Goal: Complete application form: Complete application form

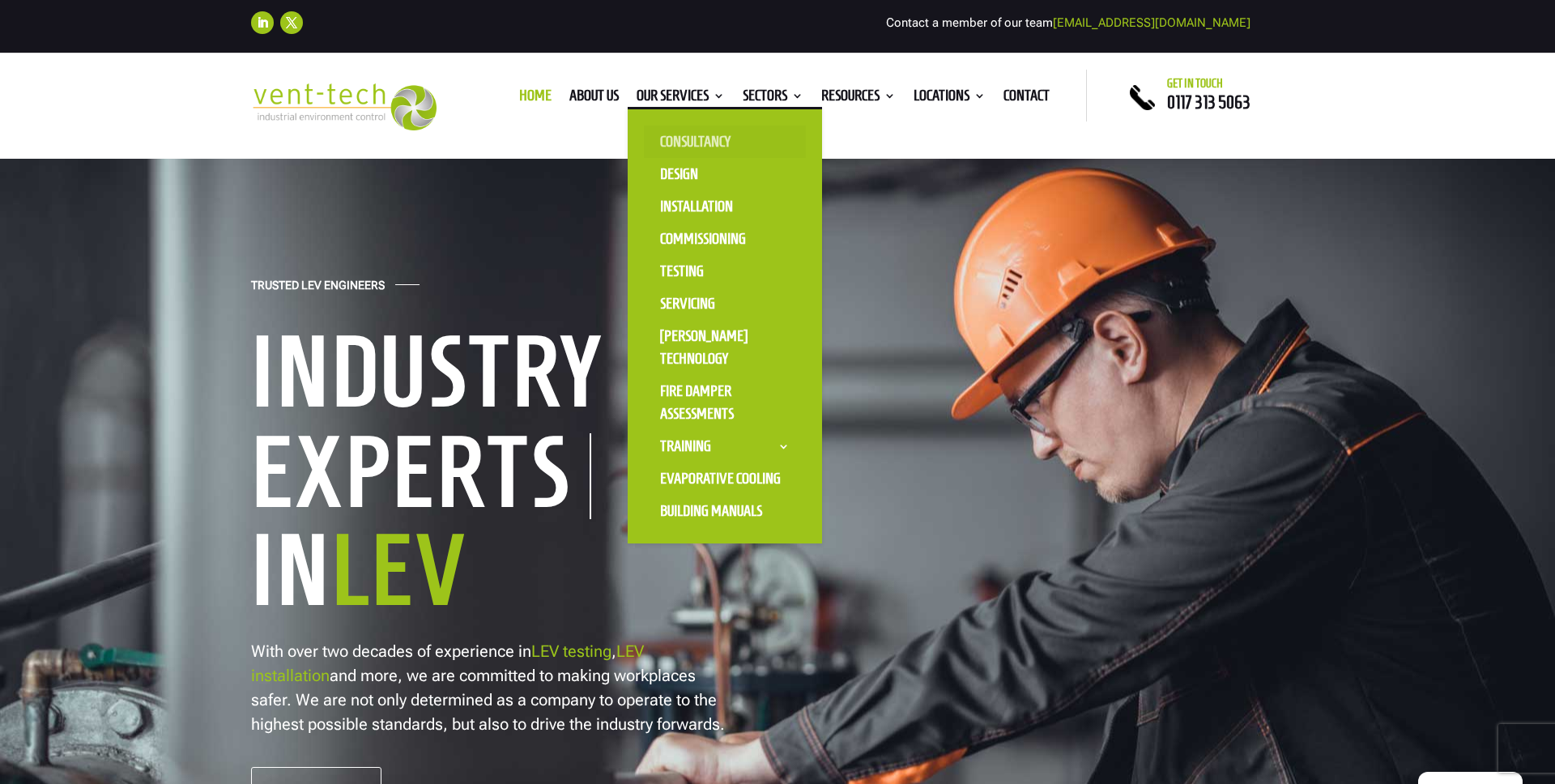
click at [720, 129] on link "Consultancy" at bounding box center [724, 141] width 162 height 33
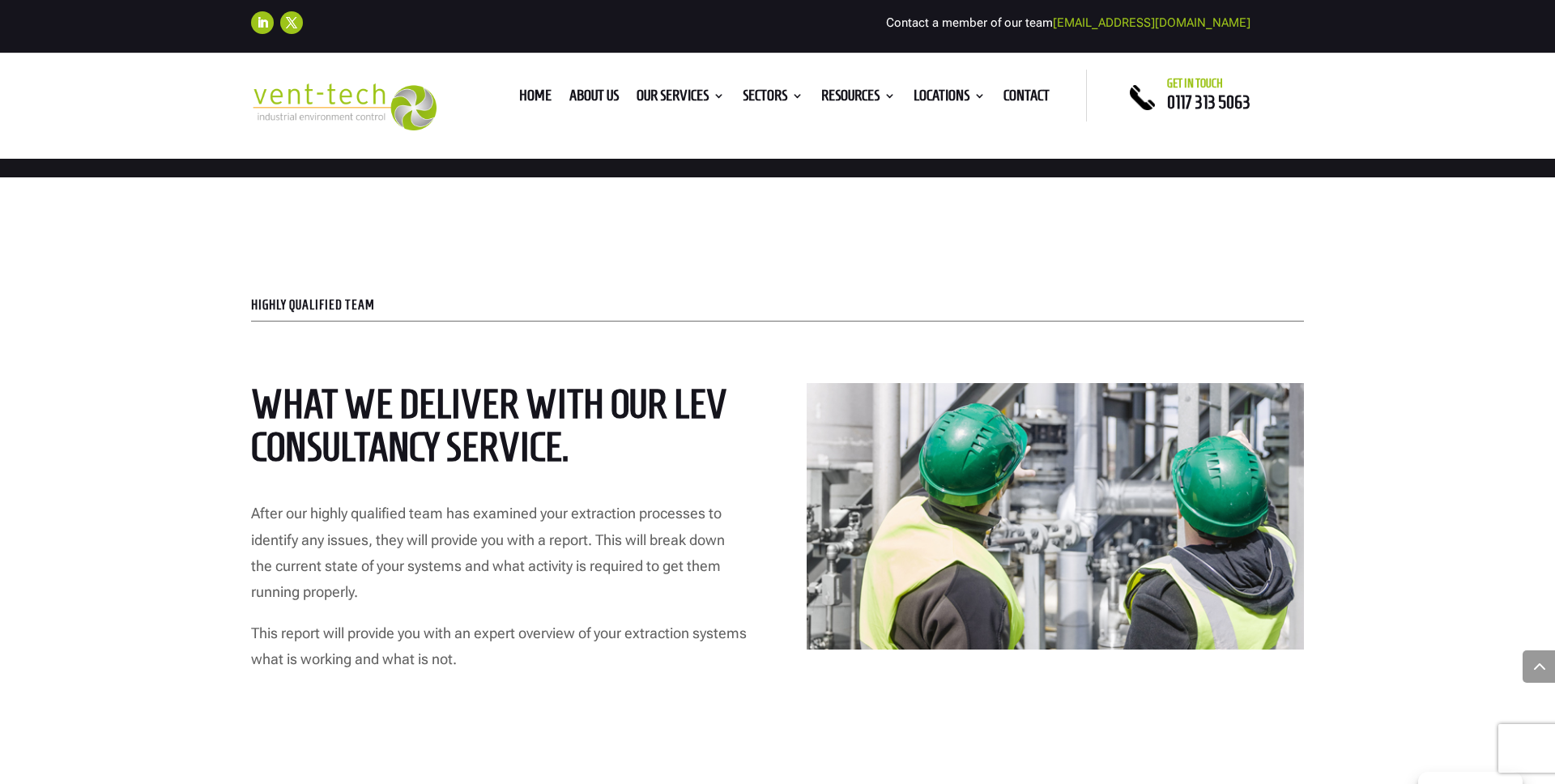
scroll to position [2850, 0]
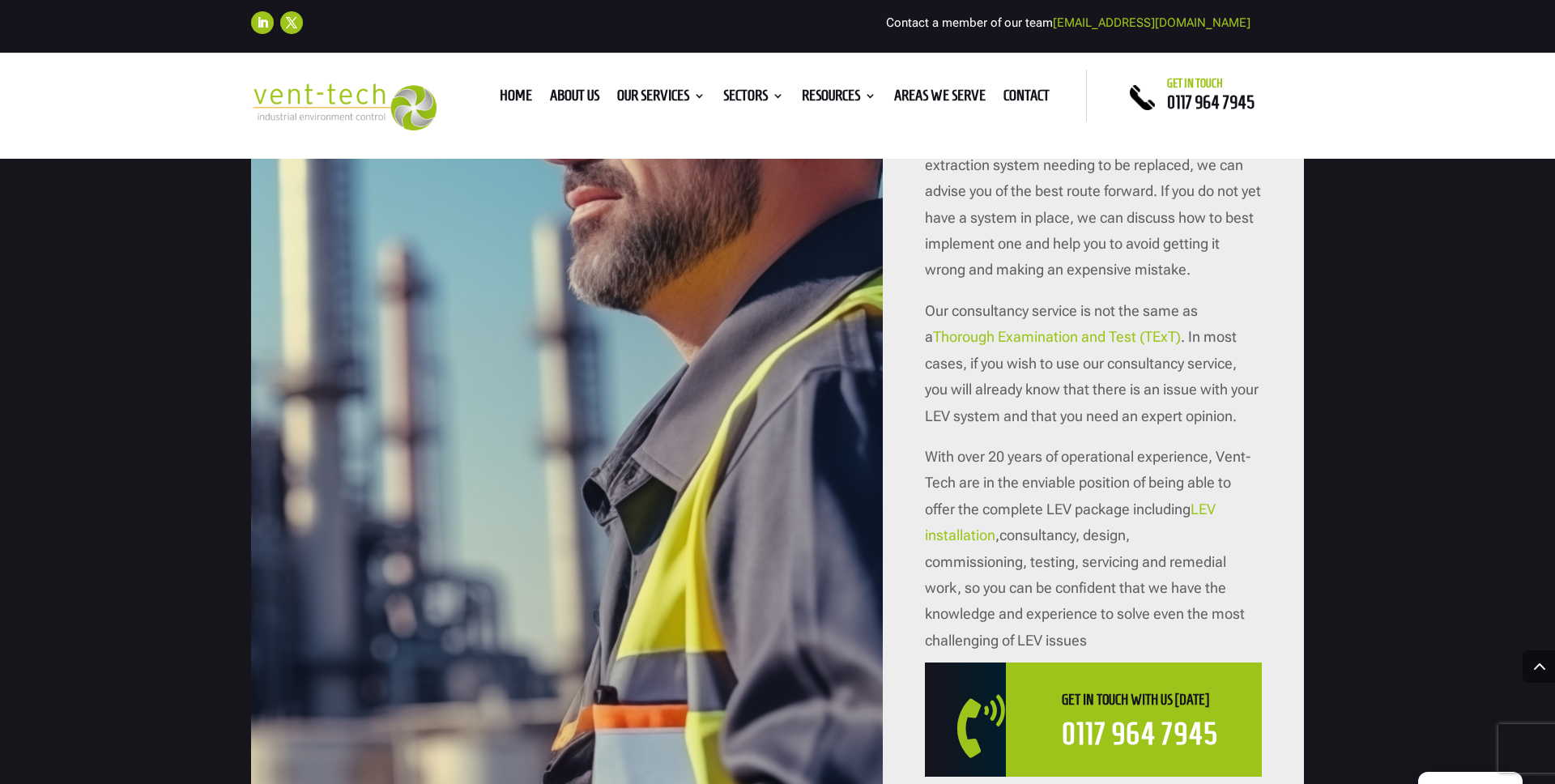
scroll to position [1907, 0]
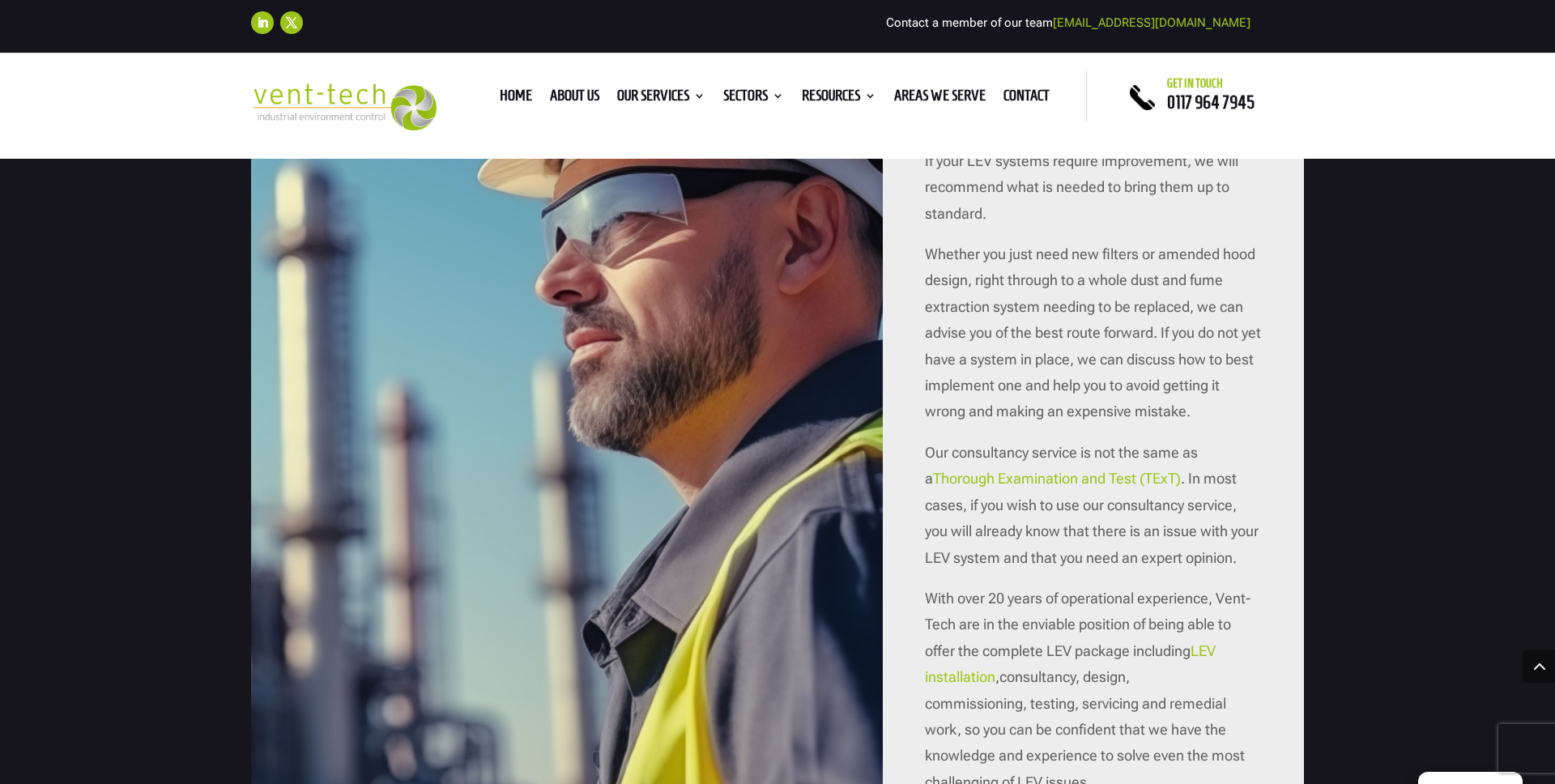
click at [1359, 212] on div "WHY IS LEV CONSULTANCY IMPORTANT? If your LEV systems require improvement, we w…" at bounding box center [777, 461] width 1555 height 1327
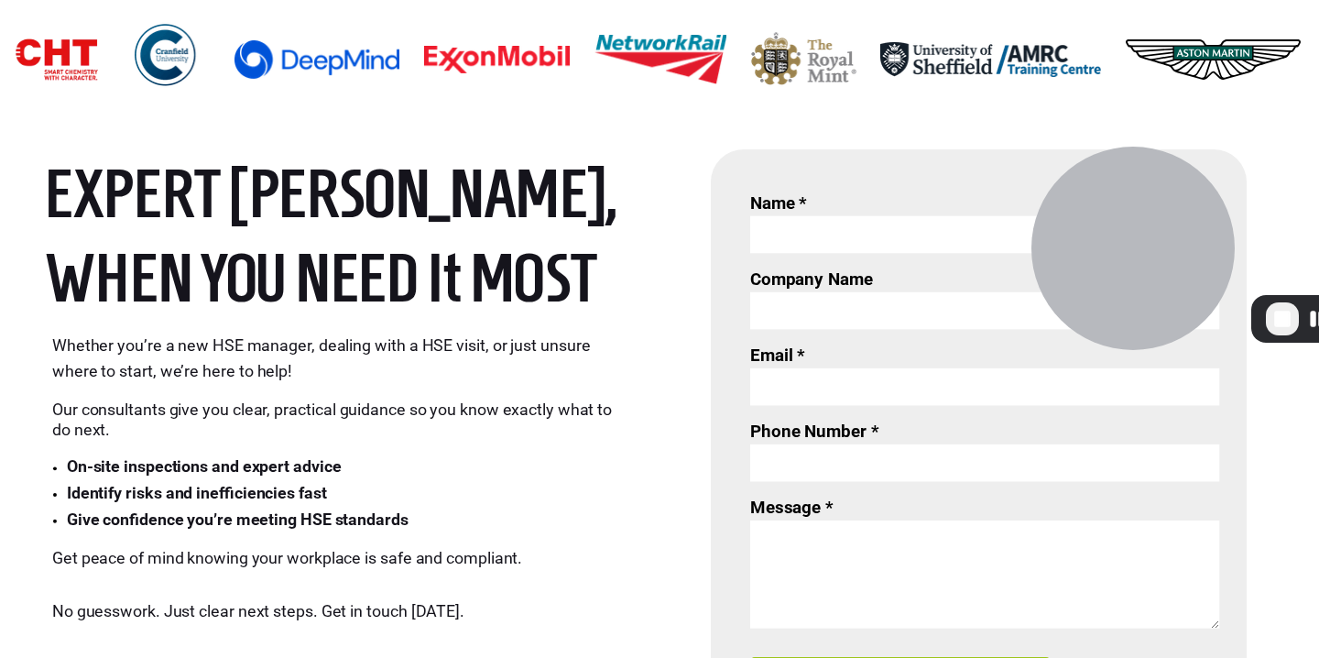
scroll to position [645, 0]
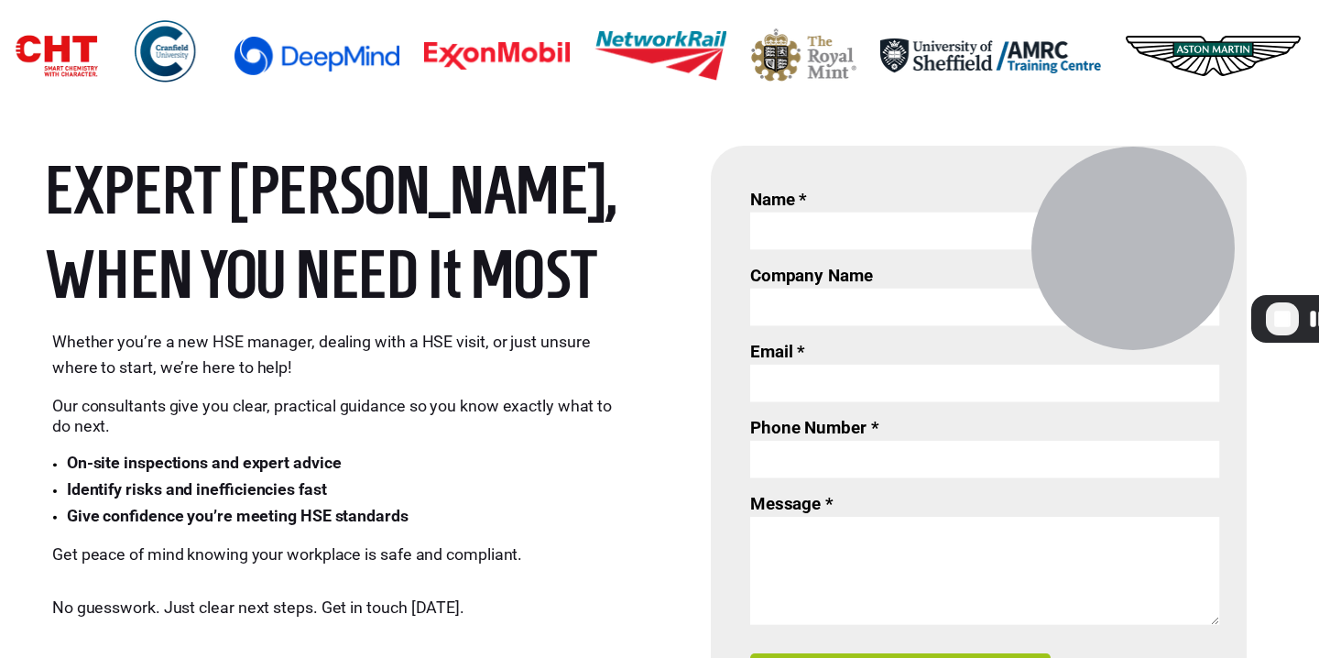
click at [785, 235] on input "Name *" at bounding box center [984, 232] width 469 height 38
type input "Theo Test"
click at [797, 306] on input "Company Name" at bounding box center [984, 308] width 469 height 38
type input "Flex"
click at [799, 394] on input "Email *" at bounding box center [984, 384] width 469 height 38
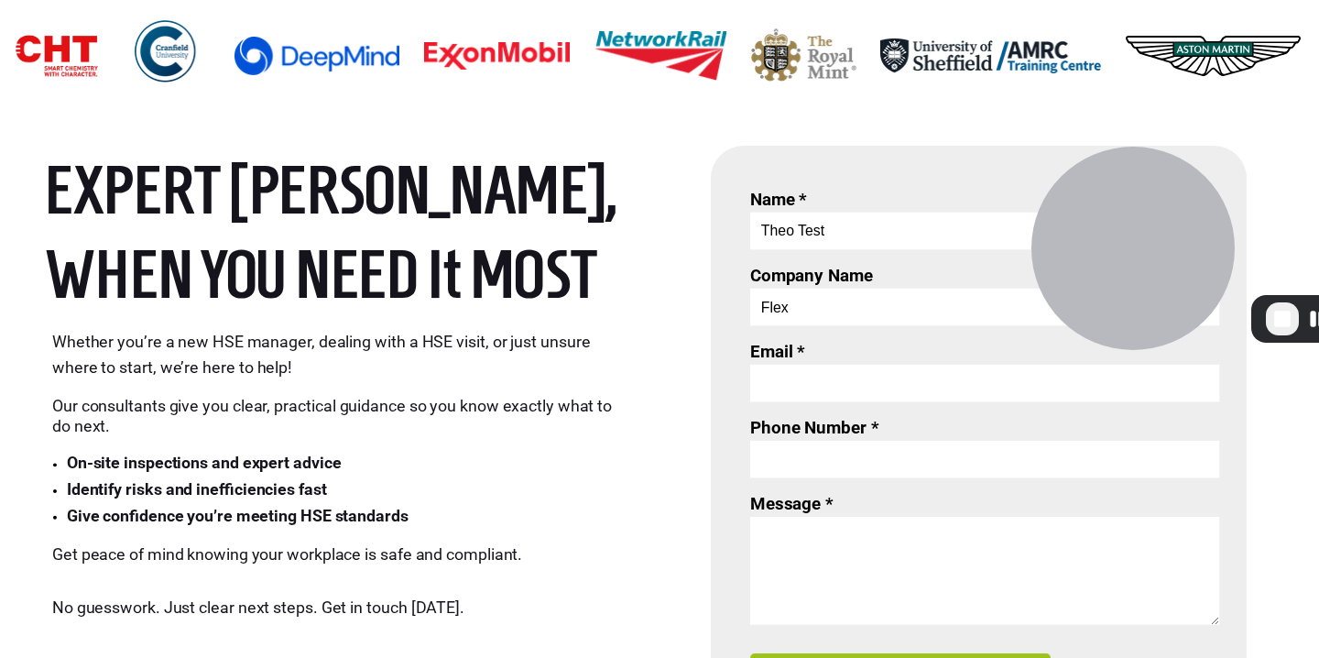
type input "theo.atkinson@flex-digital.net"
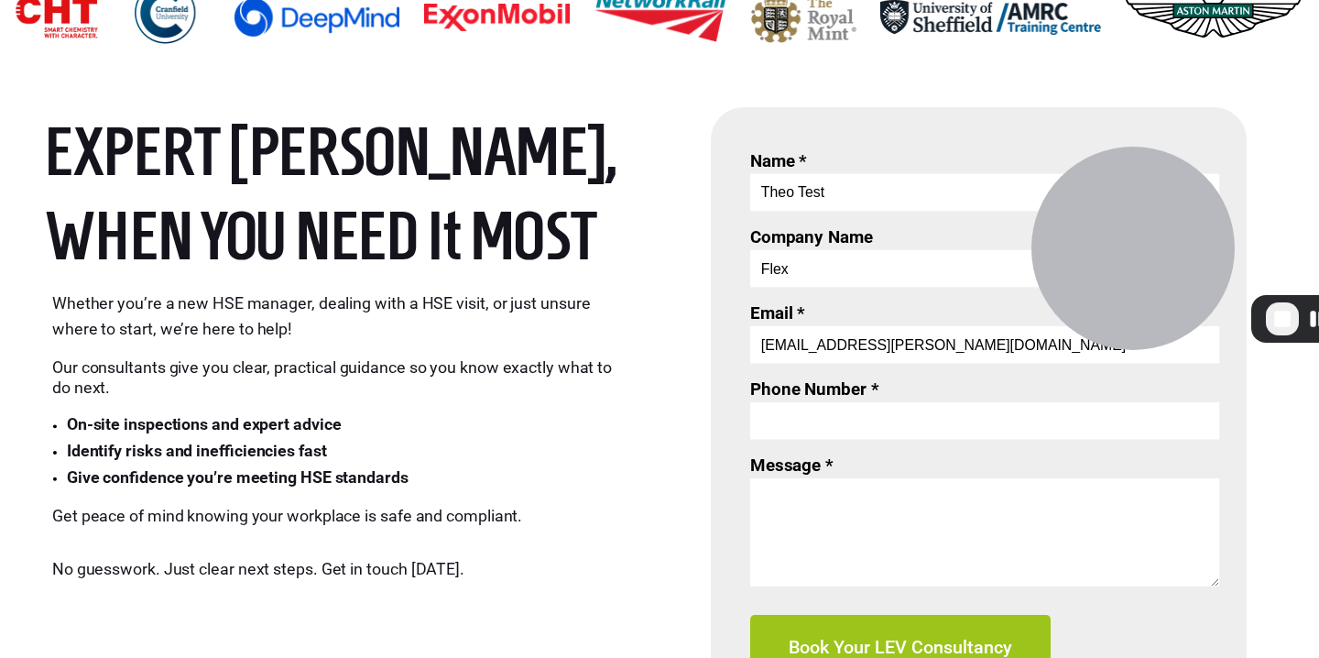
scroll to position [687, 0]
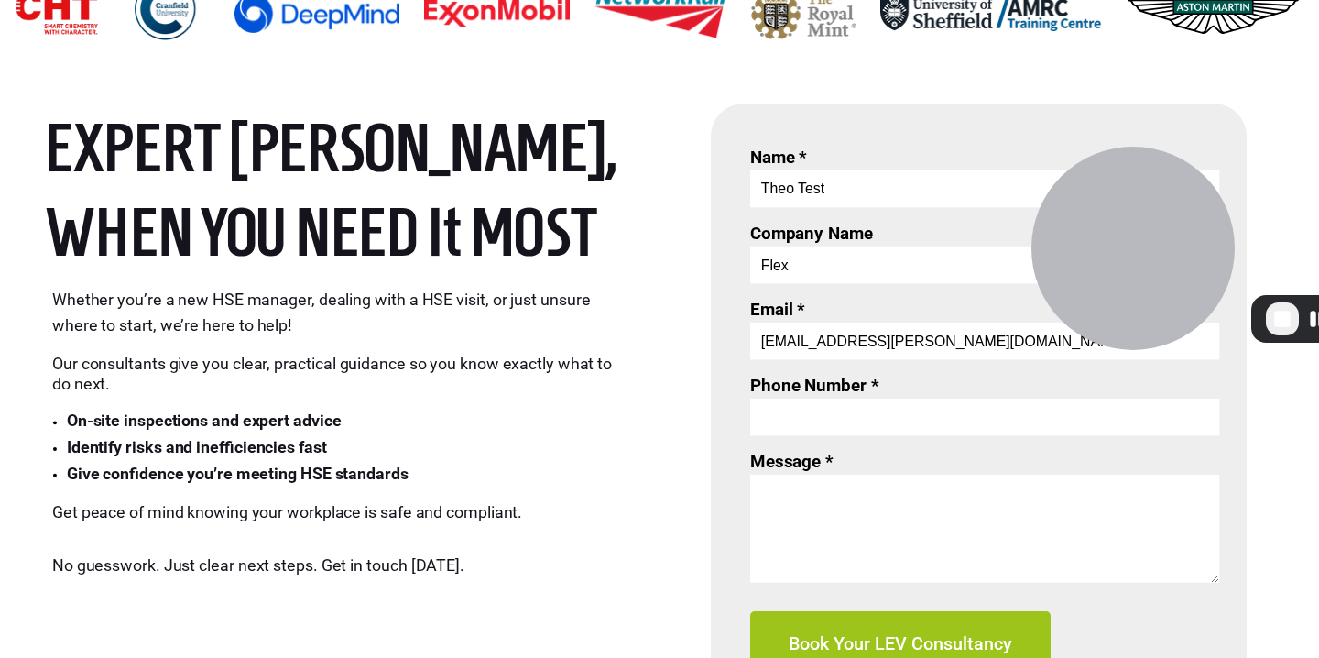
click at [868, 436] on div at bounding box center [979, 401] width 536 height 595
click at [854, 422] on input "Phone Number *" at bounding box center [984, 418] width 469 height 38
type input "07730 712655"
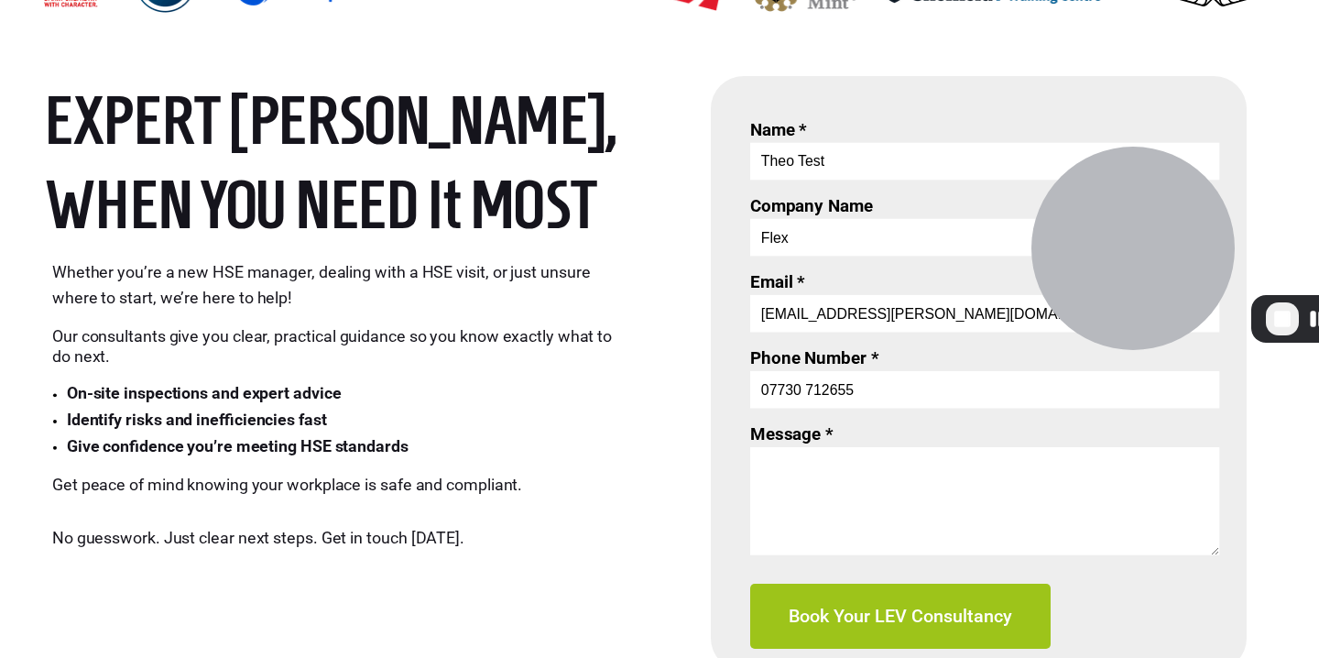
scroll to position [716, 0]
click at [872, 504] on textarea "Message *" at bounding box center [984, 500] width 469 height 108
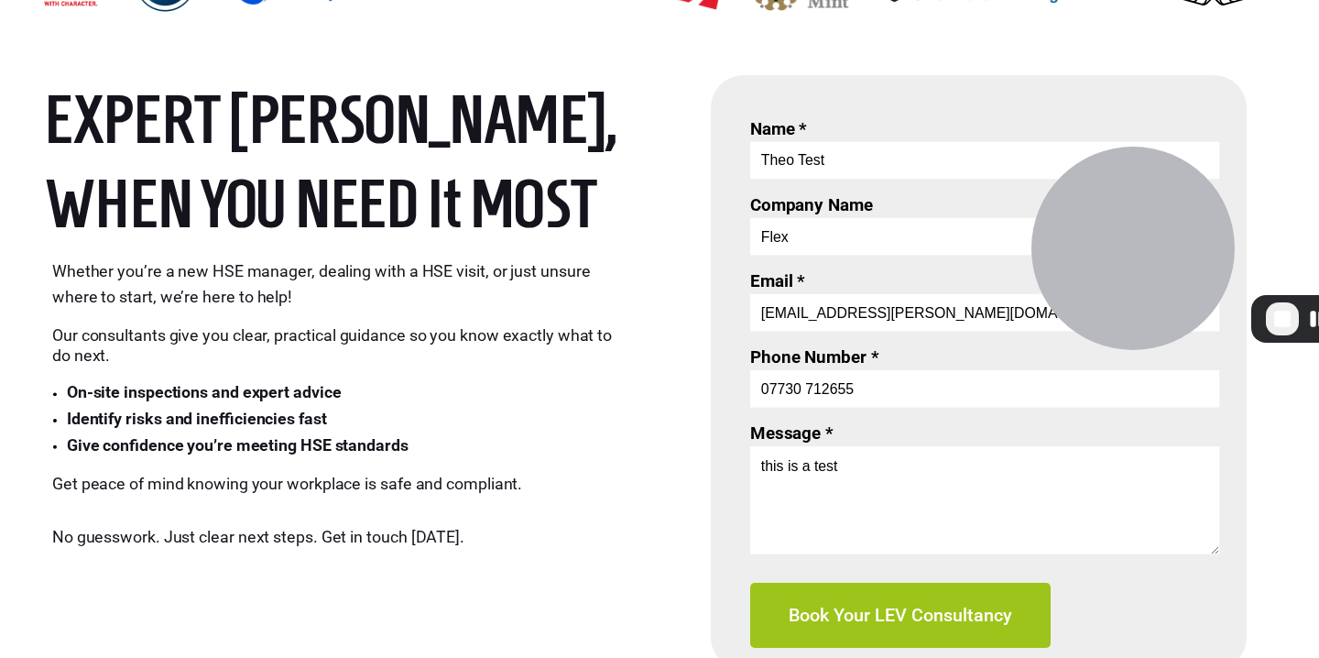
scroll to position [763, 0]
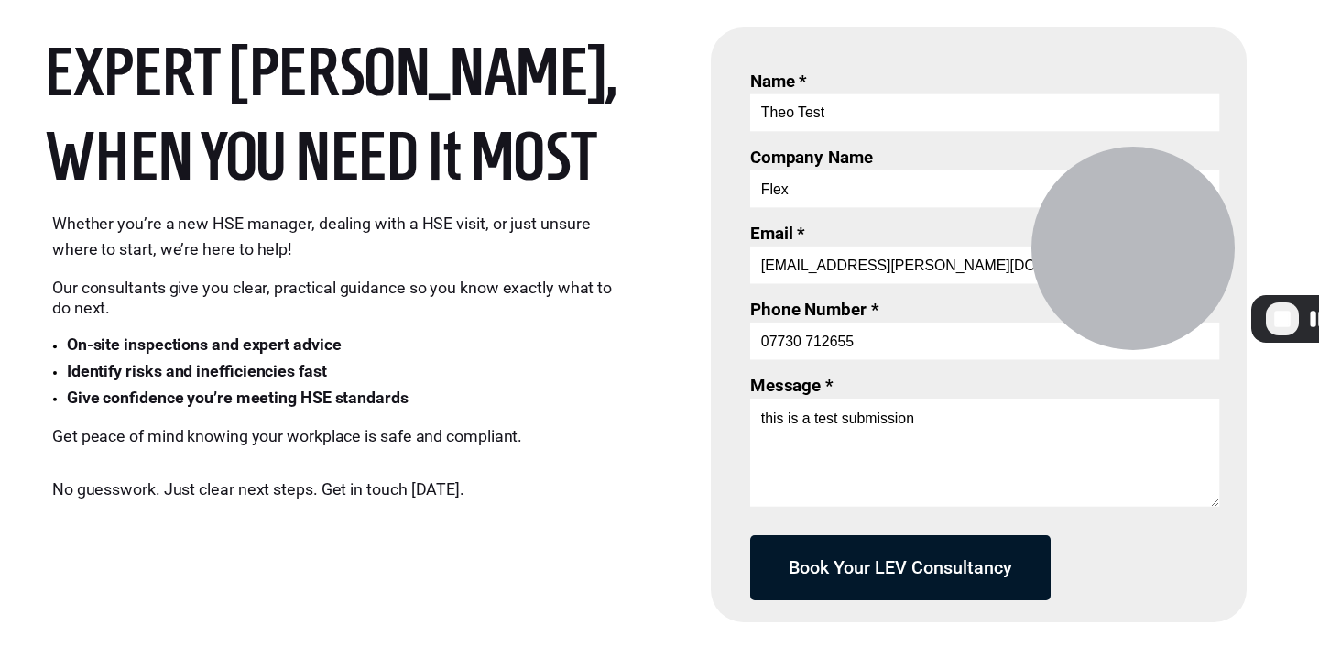
type textarea "this is a test submission"
click at [953, 572] on span "Book Your LEV Consultancy" at bounding box center [900, 568] width 300 height 22
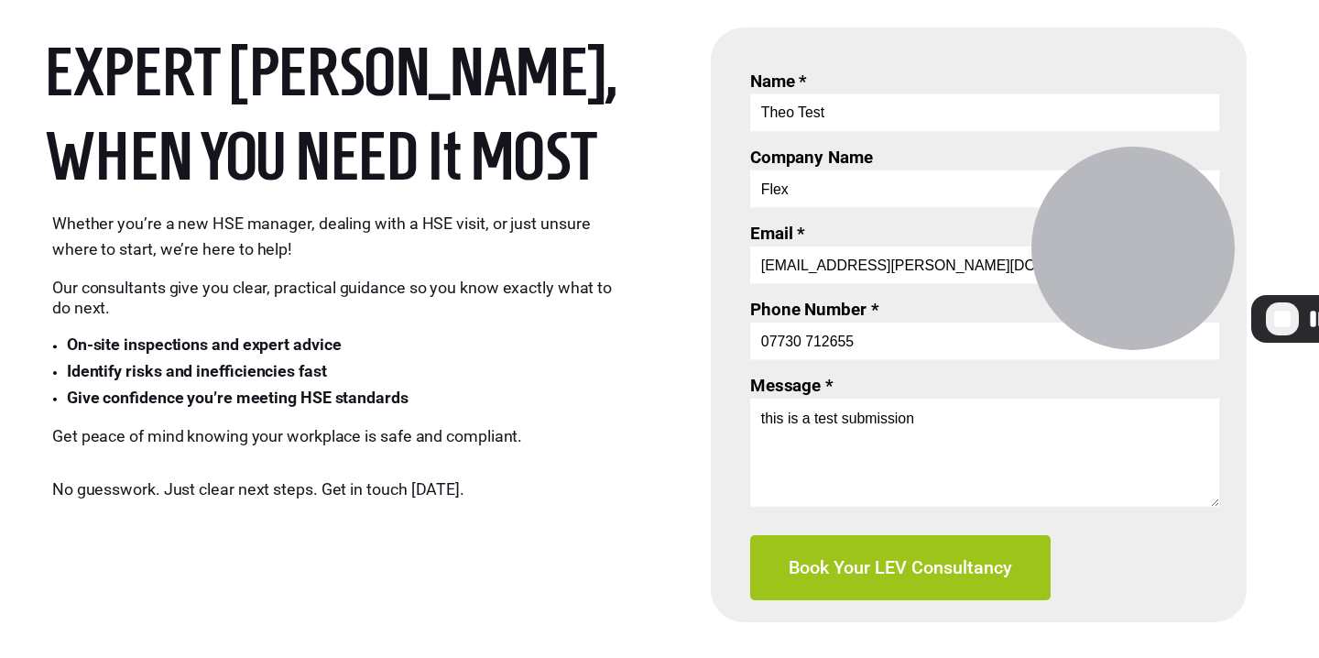
click at [923, 337] on input "07730 712655" at bounding box center [984, 341] width 469 height 38
type input "0779976336"
click at [1086, 475] on textarea "this is a test submission" at bounding box center [984, 453] width 469 height 108
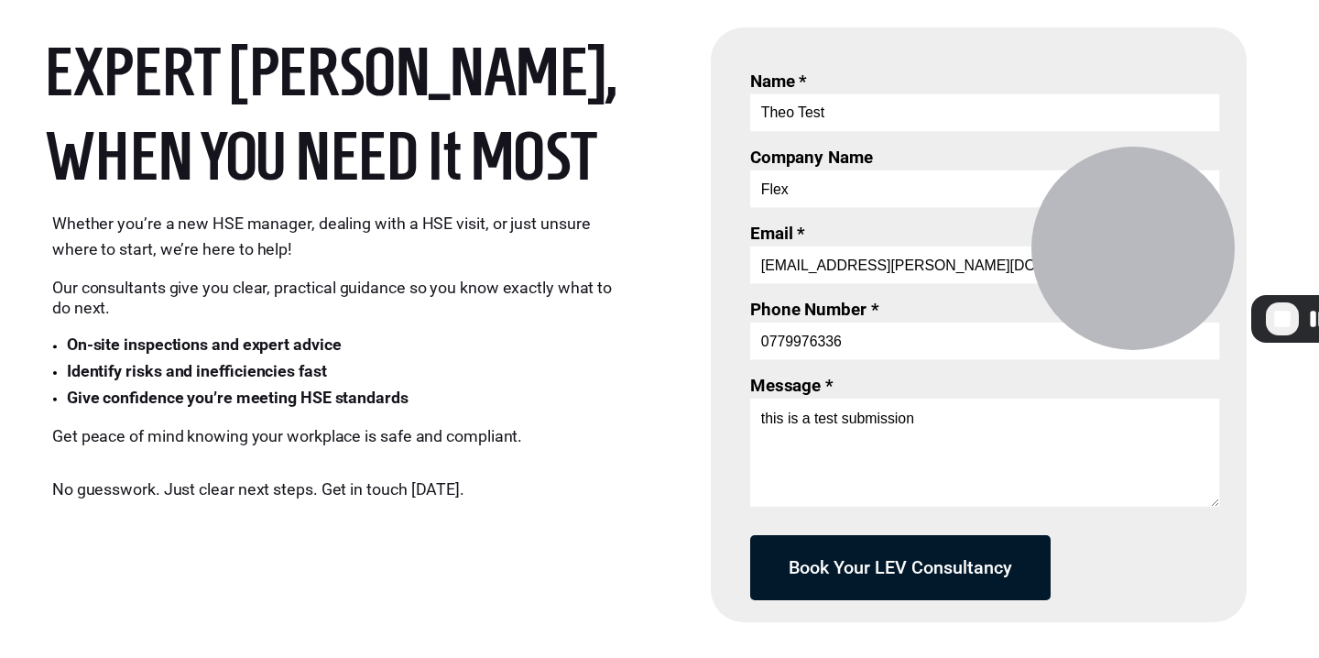
click at [1021, 561] on span "Book Your LEV Consultancy" at bounding box center [900, 568] width 300 height 22
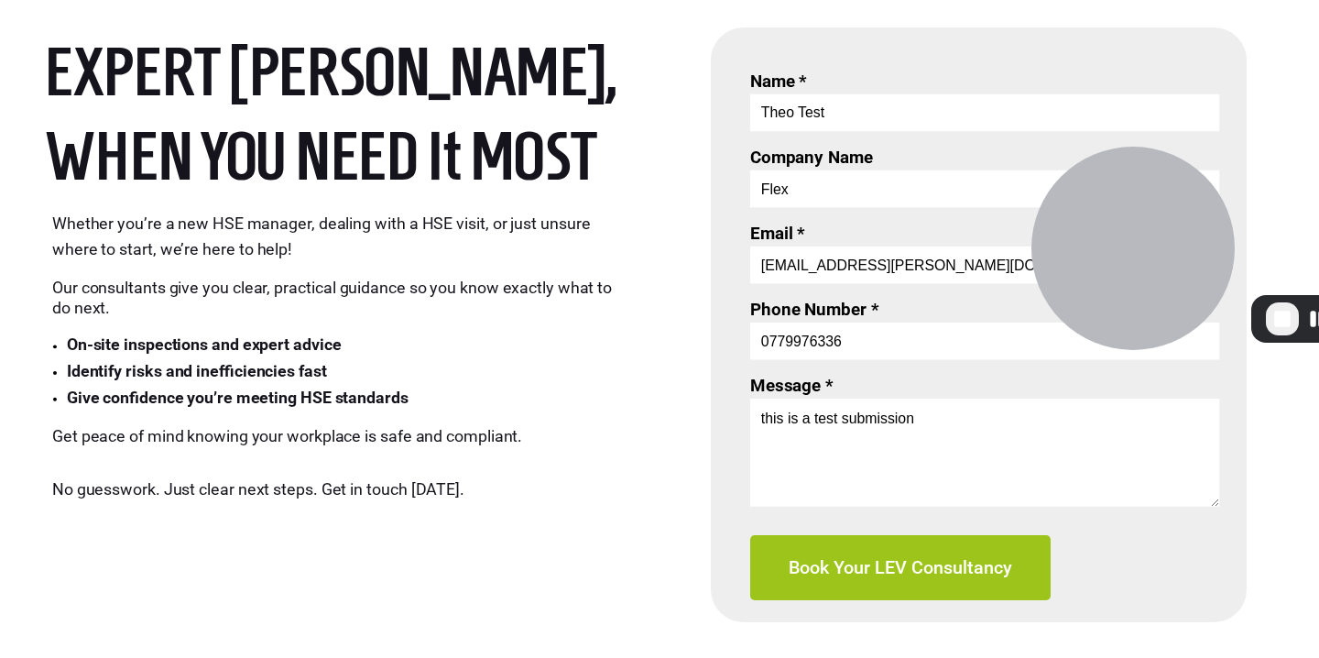
click at [872, 331] on input "0779976336" at bounding box center [984, 341] width 469 height 38
click at [863, 342] on input "0779976336" at bounding box center [984, 341] width 469 height 38
type input "4"
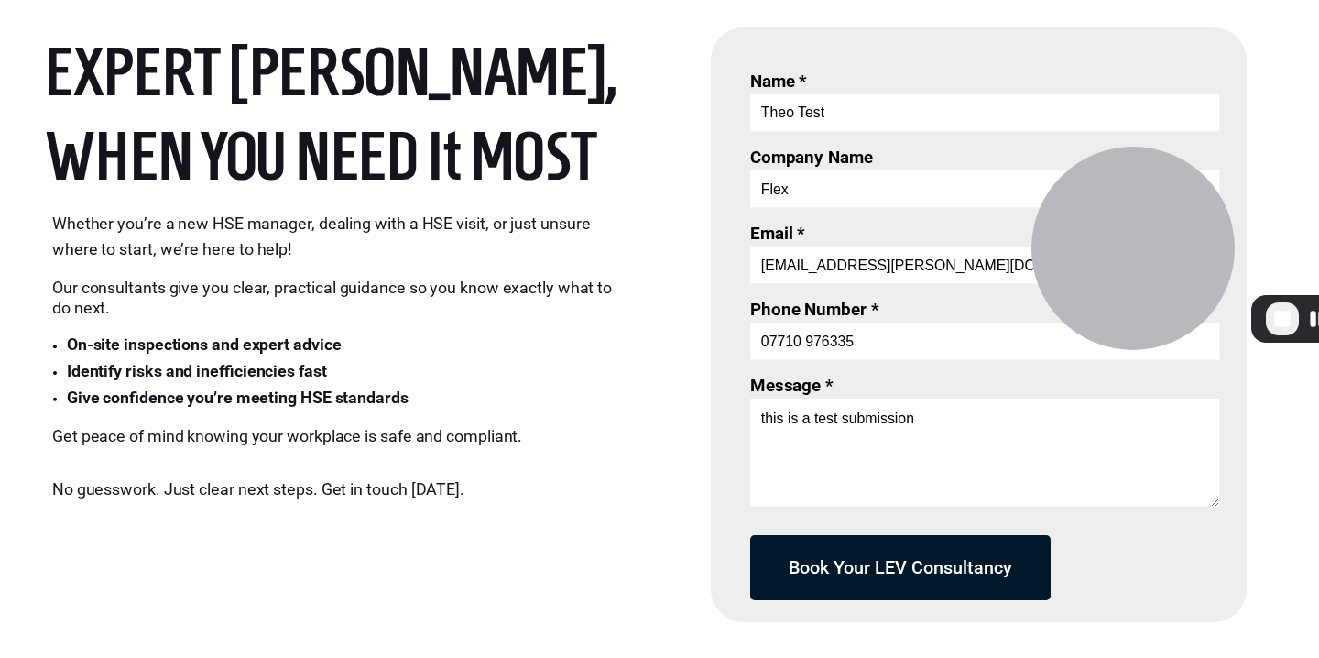
click at [913, 552] on button "Book Your LEV Consultancy" at bounding box center [900, 567] width 300 height 65
click at [907, 552] on button "Book Your LEV Consultancy" at bounding box center [900, 567] width 300 height 65
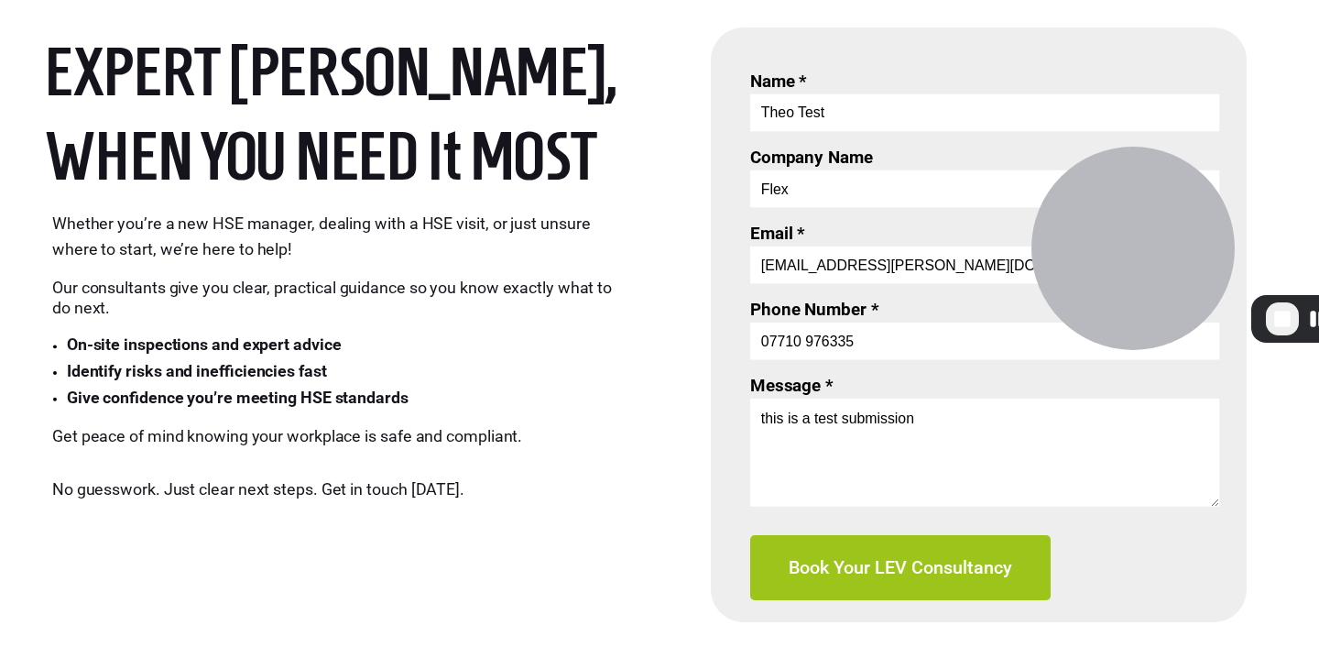
click at [866, 333] on input "07710 976335" at bounding box center [984, 341] width 469 height 38
click at [812, 339] on input "07710 976335" at bounding box center [984, 341] width 469 height 38
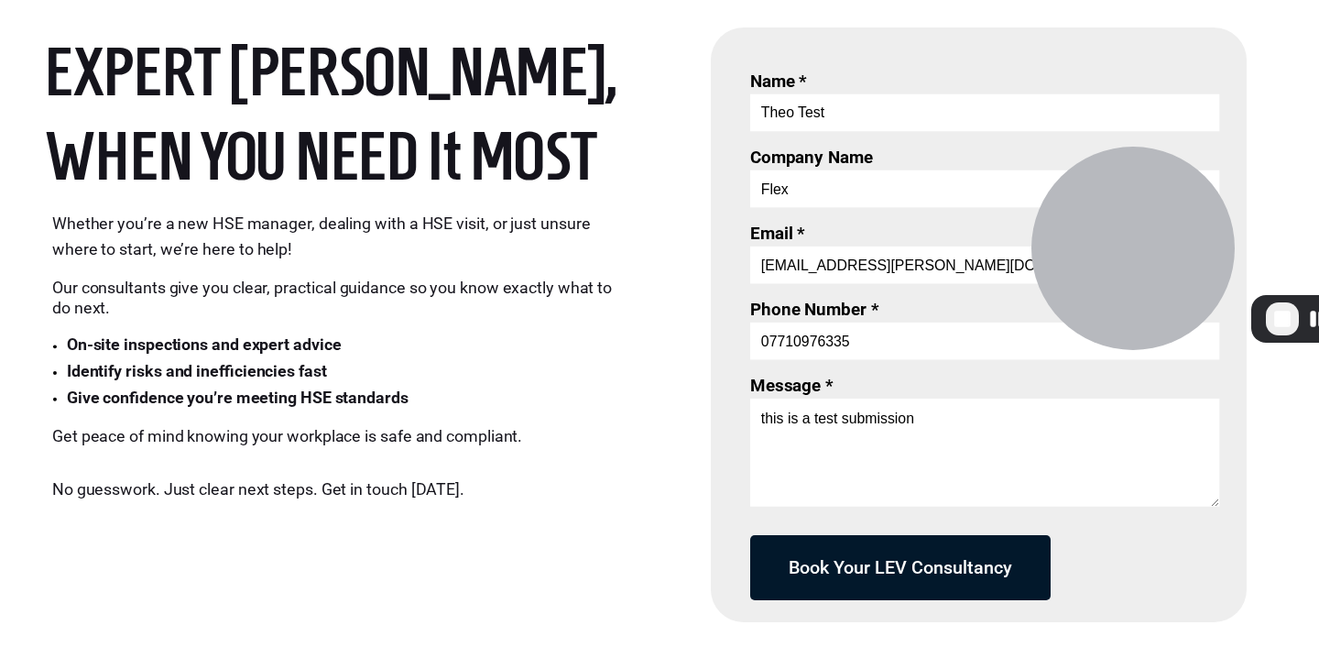
click at [875, 581] on button "Book Your LEV Consultancy" at bounding box center [900, 567] width 300 height 65
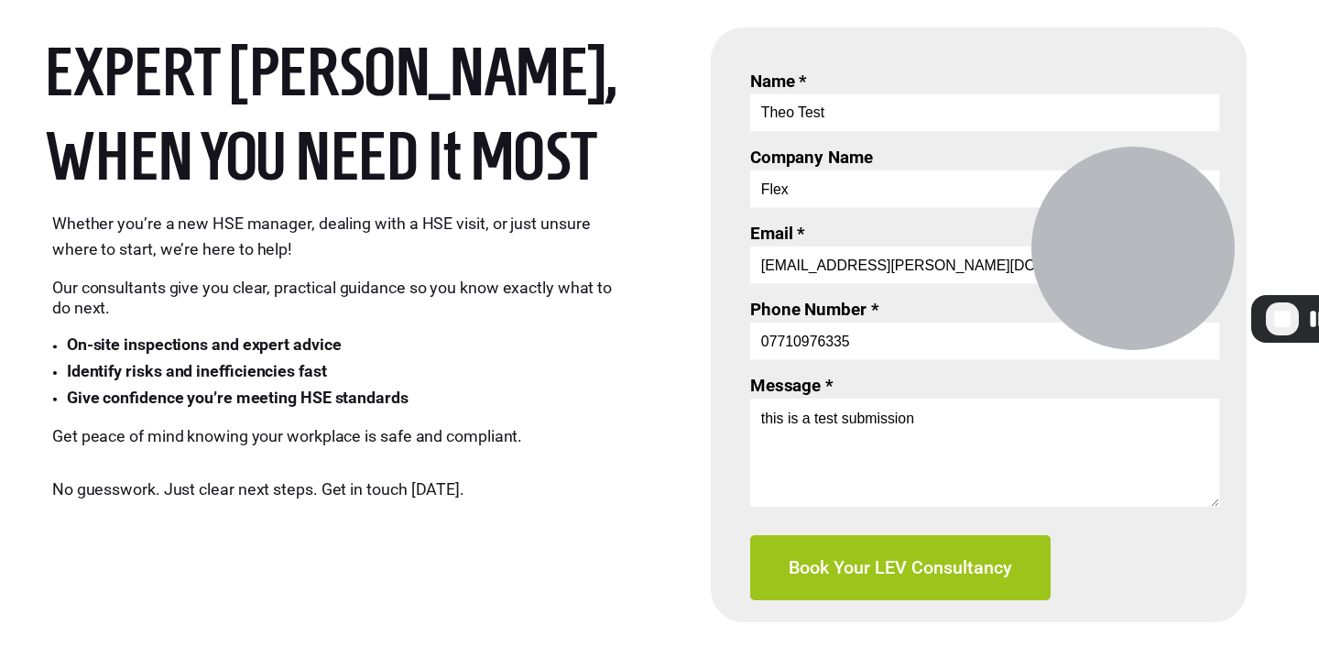
click at [775, 339] on input "07710976335" at bounding box center [984, 341] width 469 height 38
click at [771, 339] on input "07710976335" at bounding box center [984, 341] width 469 height 38
click at [770, 339] on input "07710976335" at bounding box center [984, 341] width 469 height 38
click at [769, 343] on input "07710976335" at bounding box center [984, 341] width 469 height 38
click at [780, 343] on input "4407710976335" at bounding box center [984, 341] width 469 height 38
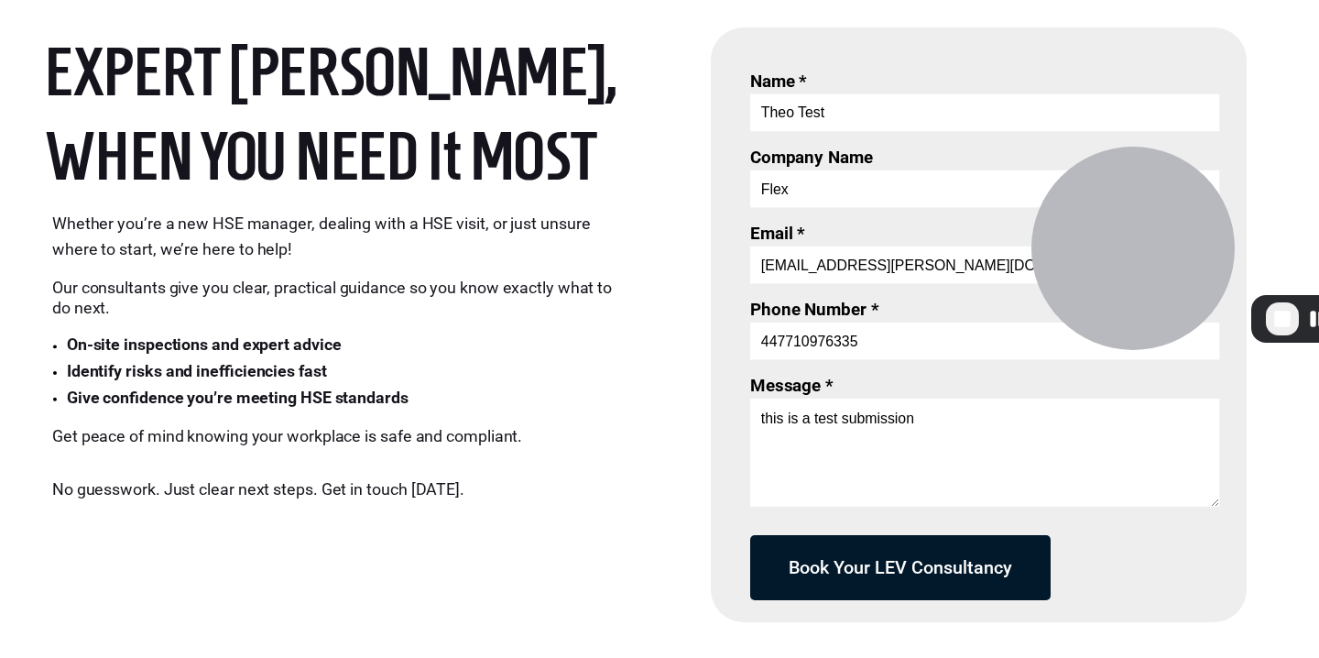
type input "447710976335"
click at [908, 559] on span "Book Your LEV Consultancy" at bounding box center [900, 568] width 300 height 22
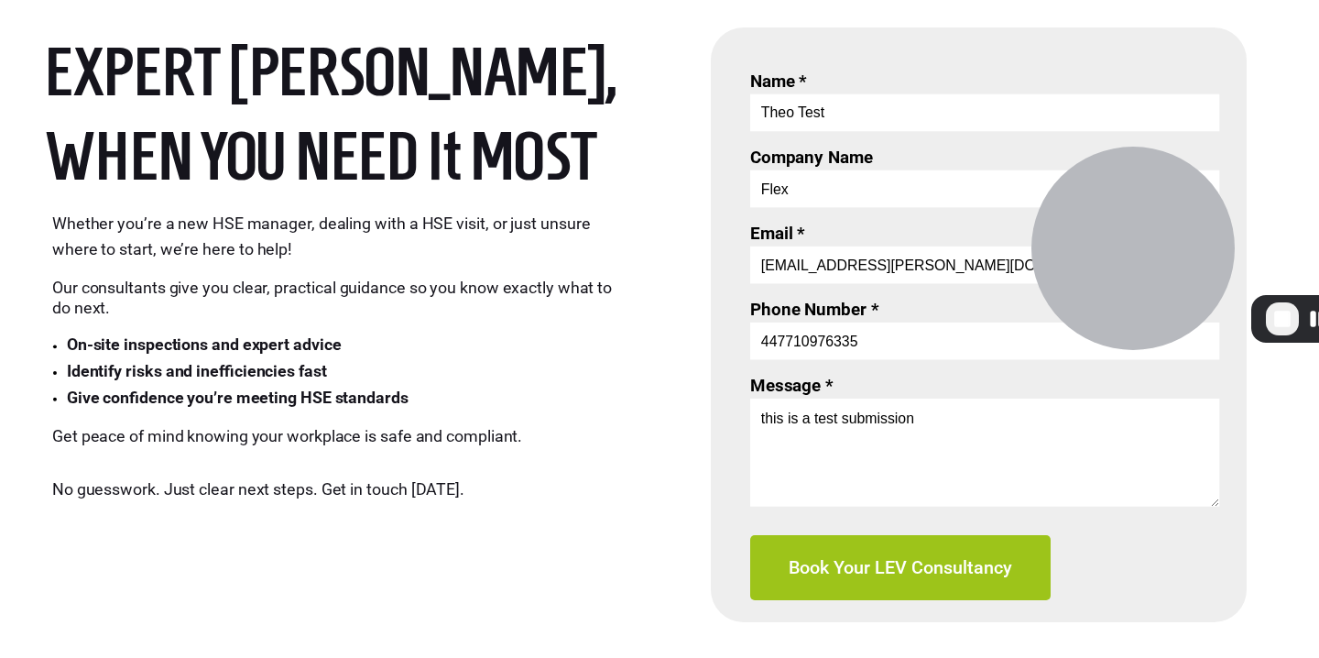
click at [784, 355] on input "447710976335" at bounding box center [984, 341] width 469 height 38
click at [876, 391] on div "Message * this is a test submission" at bounding box center [984, 443] width 469 height 134
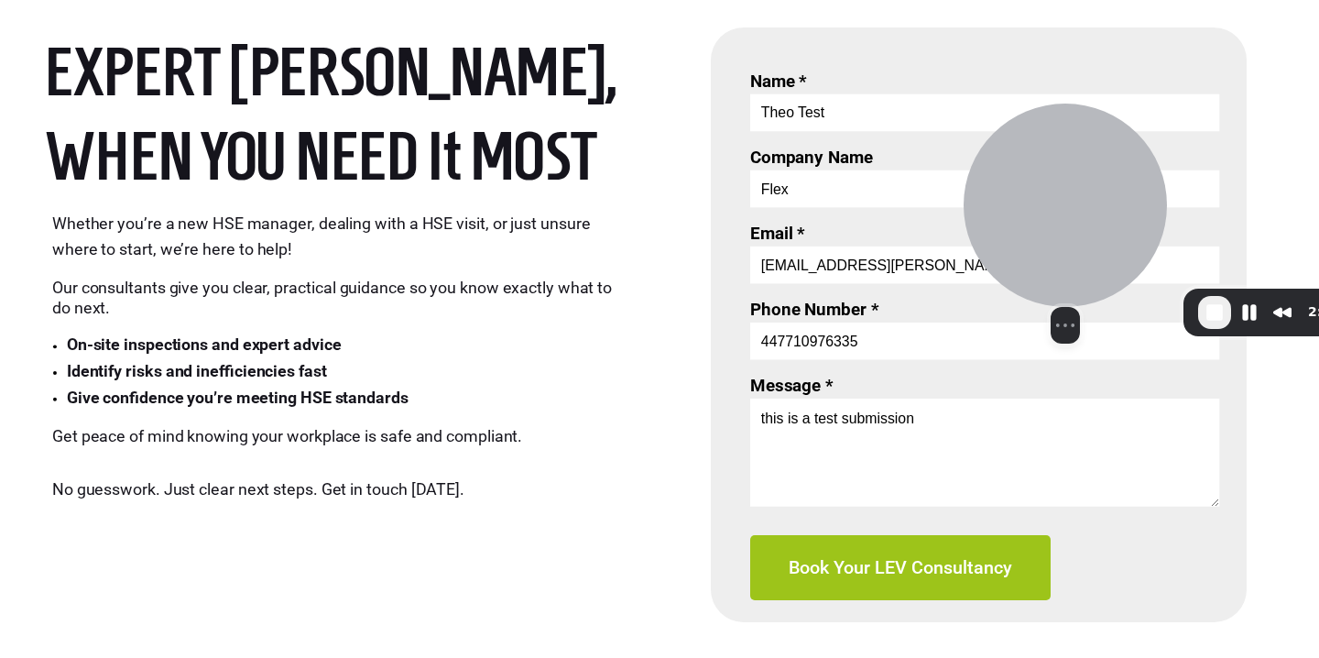
drag, startPoint x: 1105, startPoint y: 255, endPoint x: 978, endPoint y: 217, distance: 132.8
click at [978, 217] on div at bounding box center [1065, 205] width 203 height 203
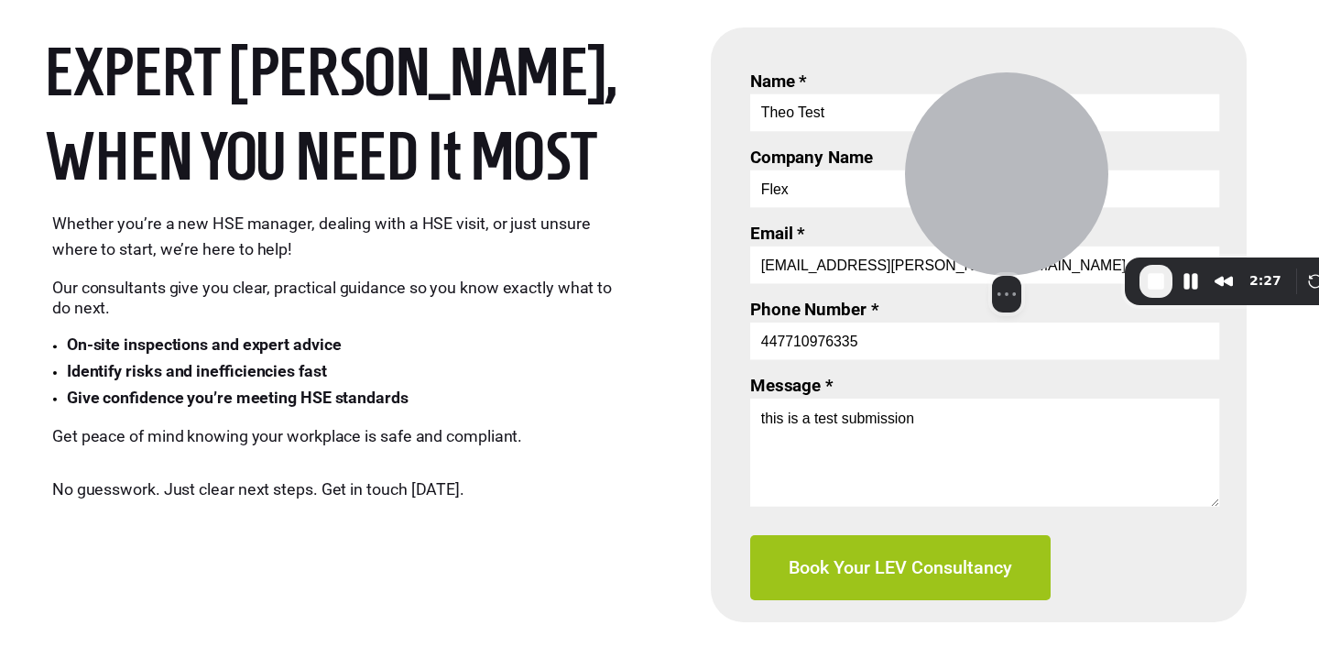
drag, startPoint x: 978, startPoint y: 217, endPoint x: 827, endPoint y: 211, distance: 150.4
click at [905, 211] on div at bounding box center [1006, 173] width 203 height 203
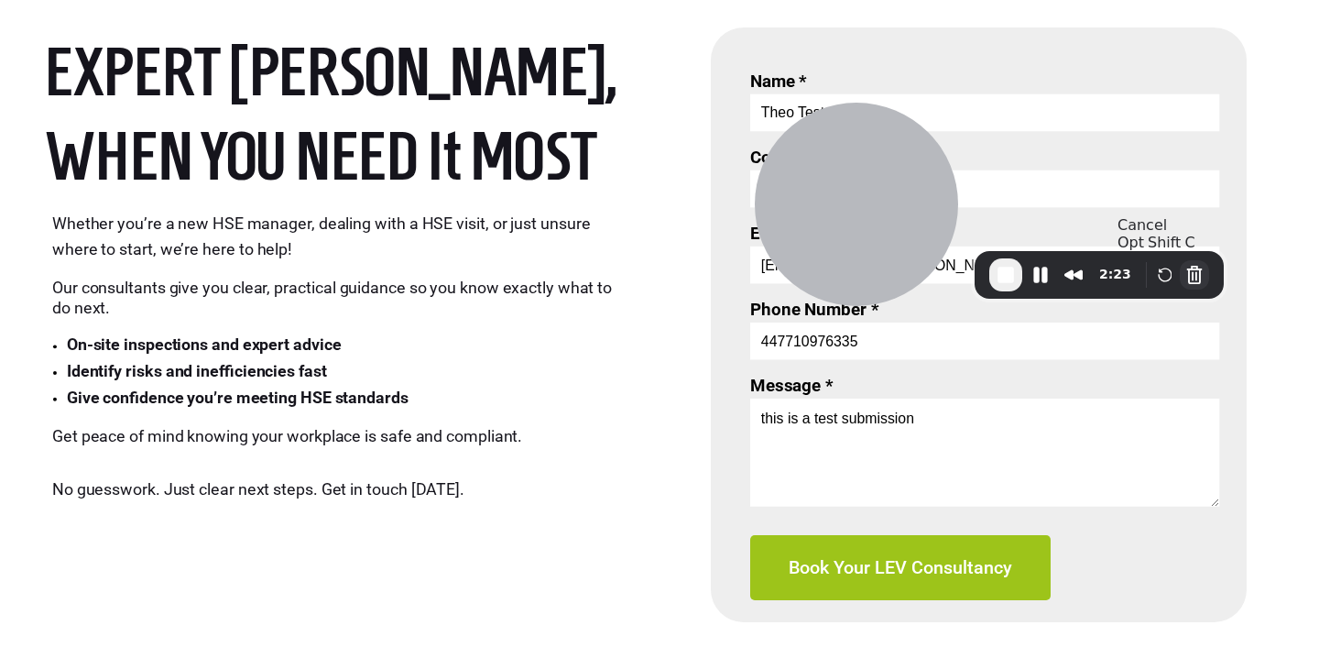
click at [1199, 278] on button "Cancel Recording" at bounding box center [1194, 274] width 29 height 29
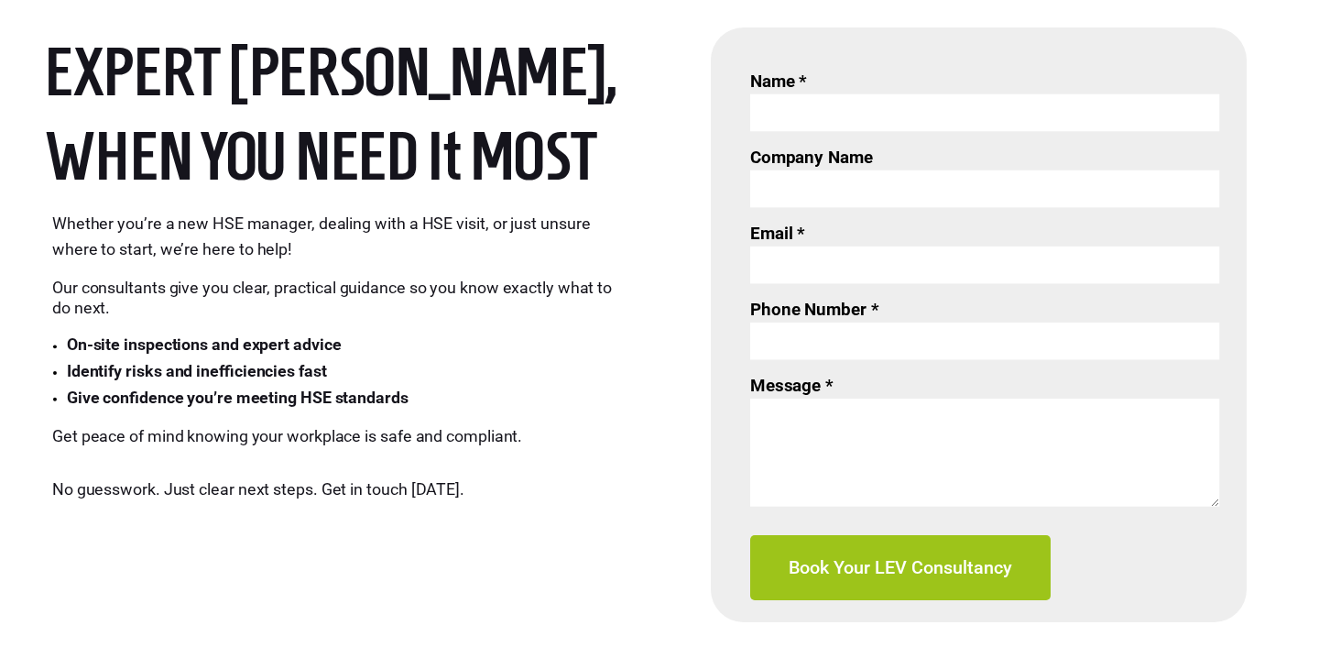
scroll to position [763, 0]
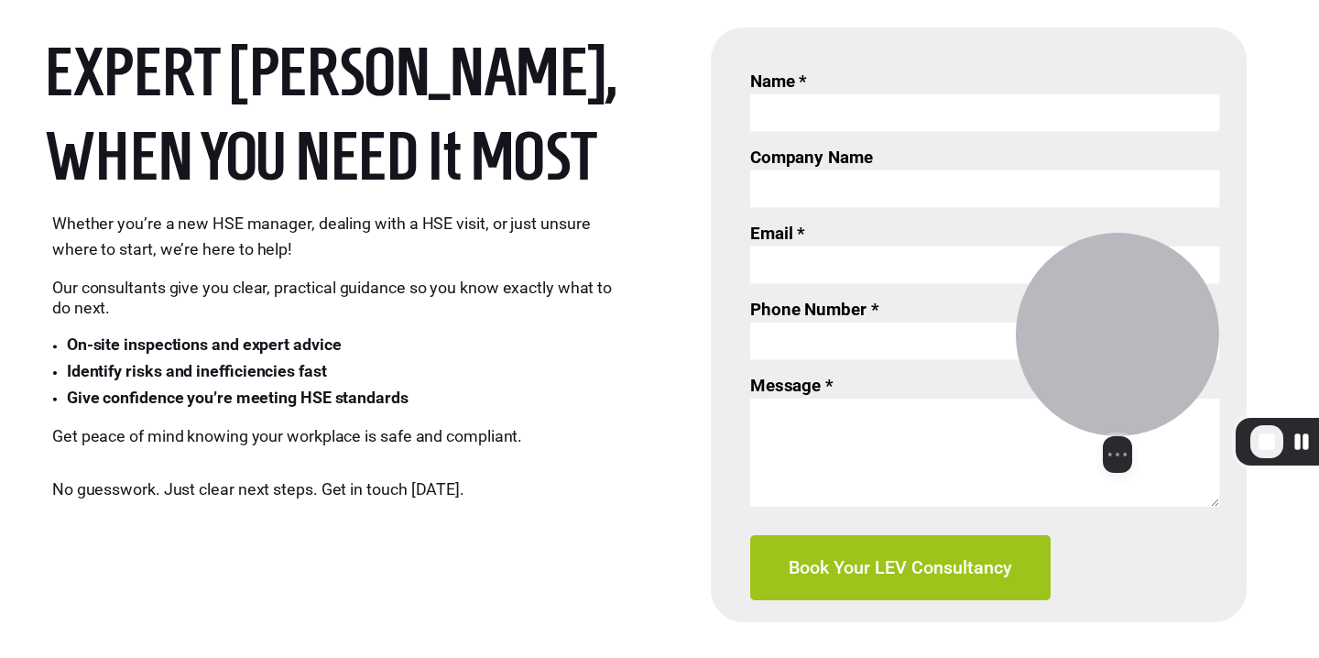
drag, startPoint x: 117, startPoint y: 568, endPoint x: 1101, endPoint y: 388, distance: 1000.2
click at [1101, 388] on div at bounding box center [1117, 334] width 203 height 203
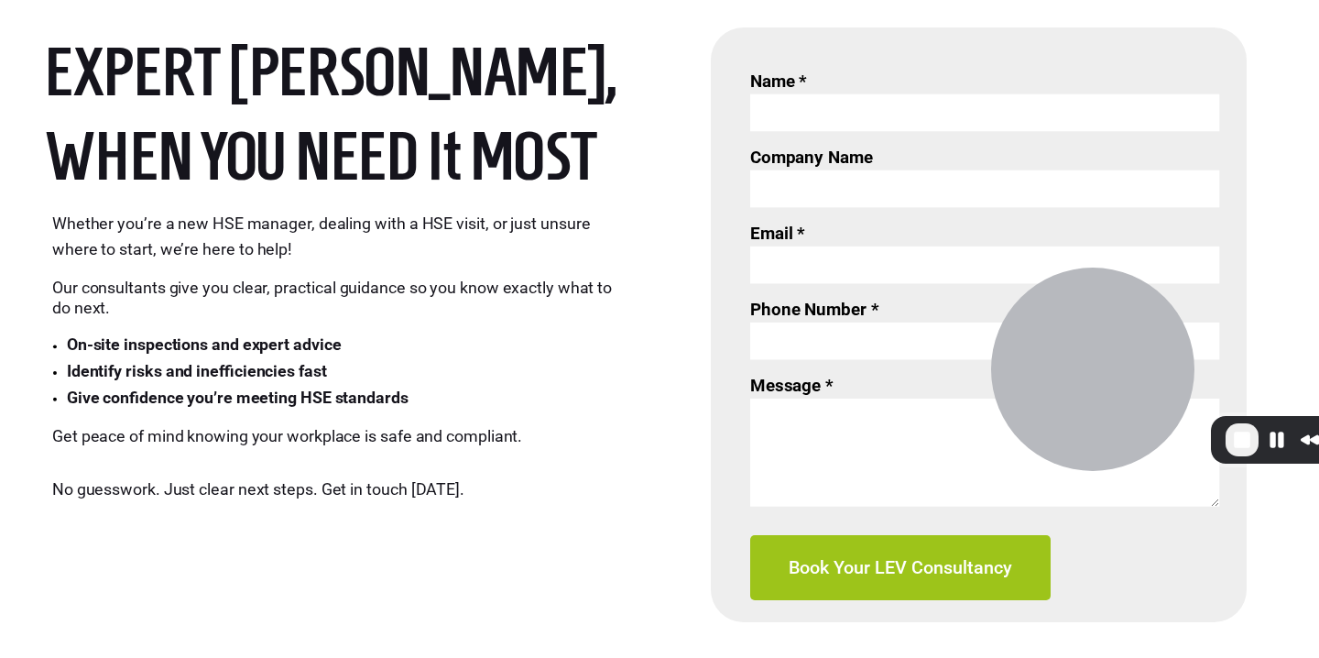
click at [760, 114] on input "Name *" at bounding box center [984, 113] width 469 height 38
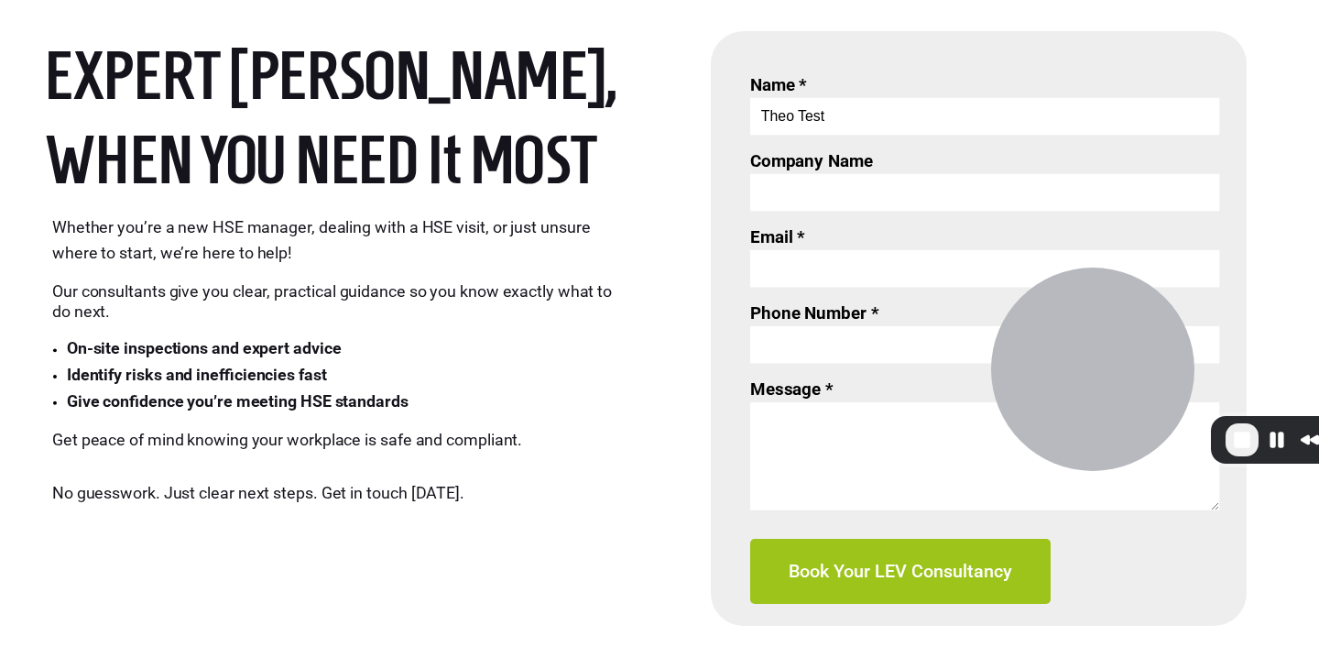
type input "Theo Test"
click at [816, 195] on input "Company Name" at bounding box center [984, 193] width 469 height 38
type input "Flex"
click at [850, 279] on input "Email *" at bounding box center [984, 269] width 469 height 38
type input "[EMAIL_ADDRESS][PERSON_NAME][DOMAIN_NAME]"
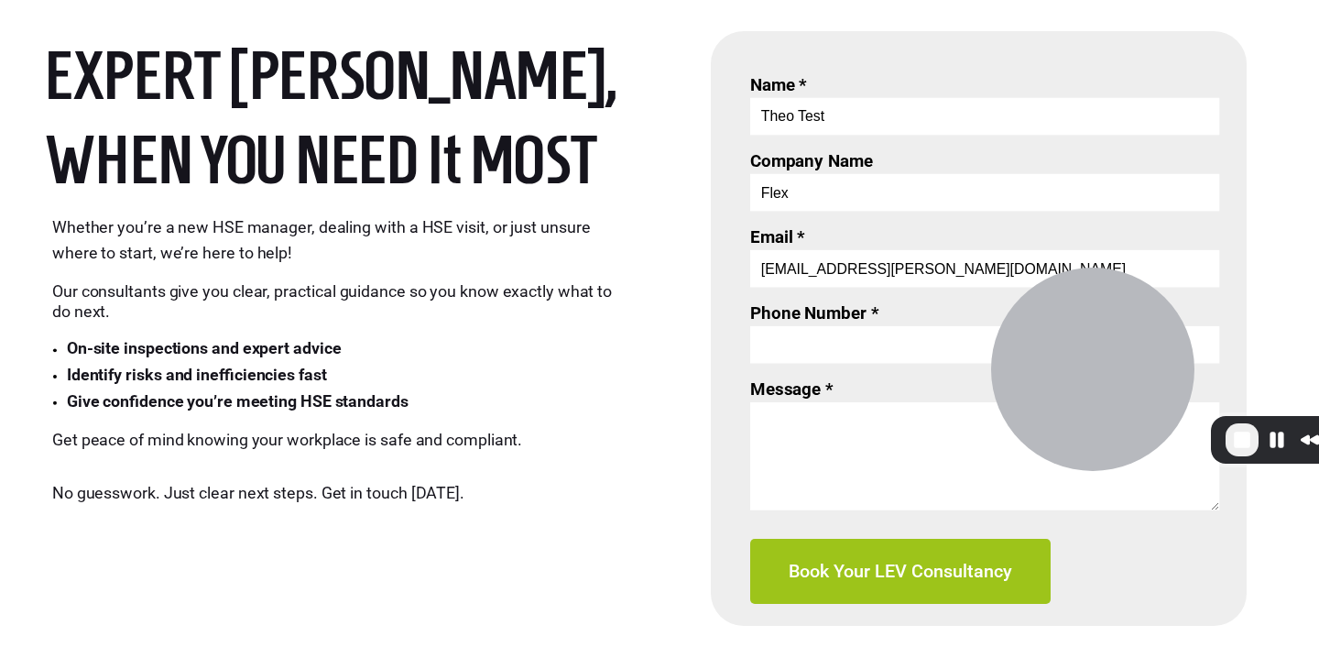
click at [872, 336] on input "Phone Number *" at bounding box center [984, 345] width 469 height 38
type input "07730 712655"
click at [844, 436] on textarea "Message *" at bounding box center [984, 456] width 469 height 108
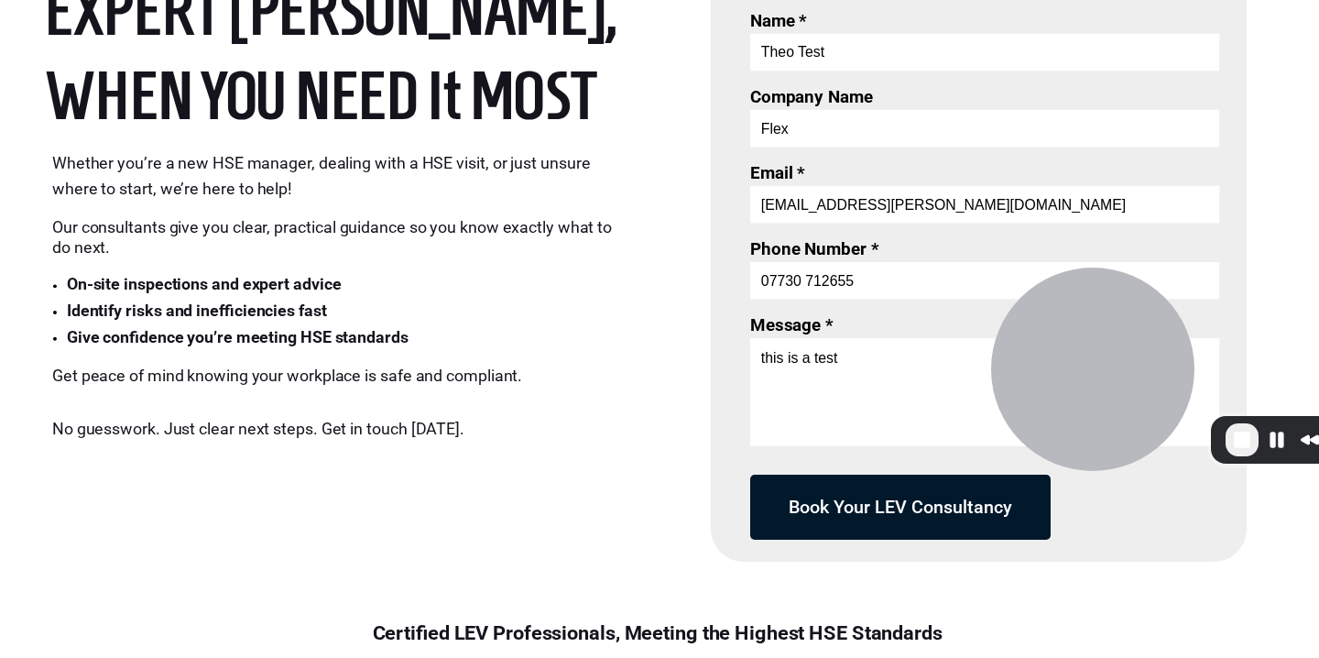
scroll to position [817, 0]
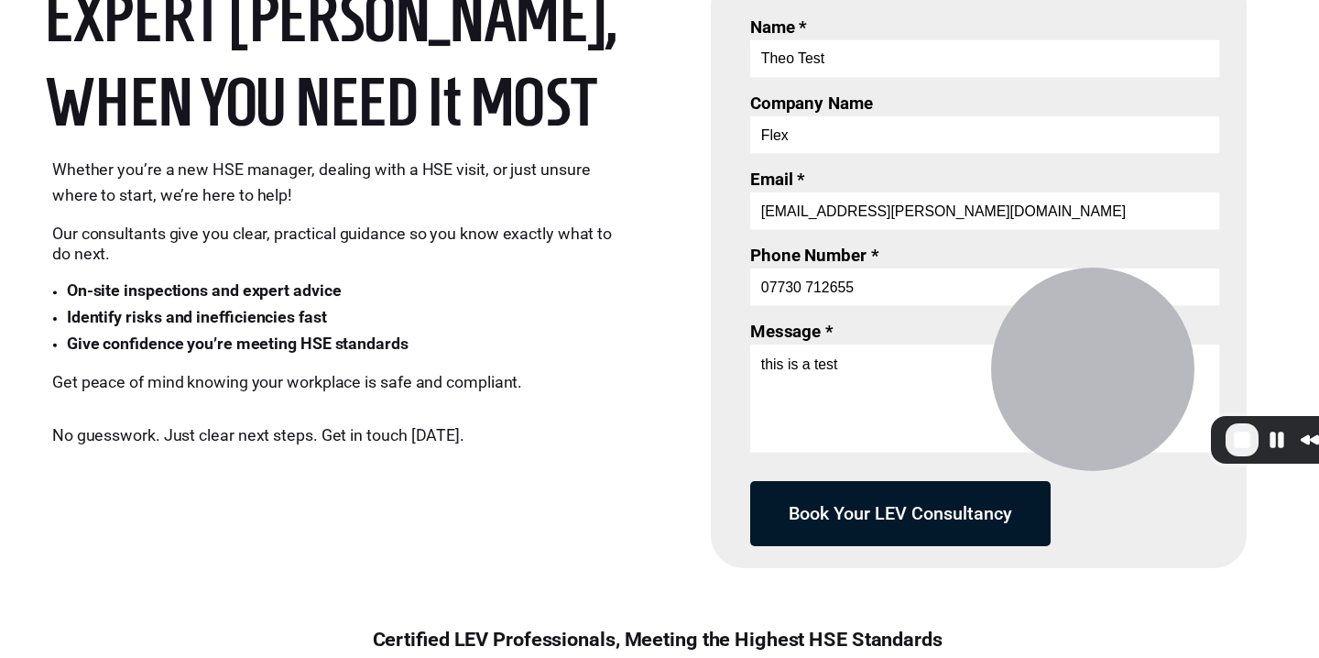
type textarea "this is a test"
click at [925, 508] on span "Book Your LEV Consultancy" at bounding box center [900, 514] width 300 height 22
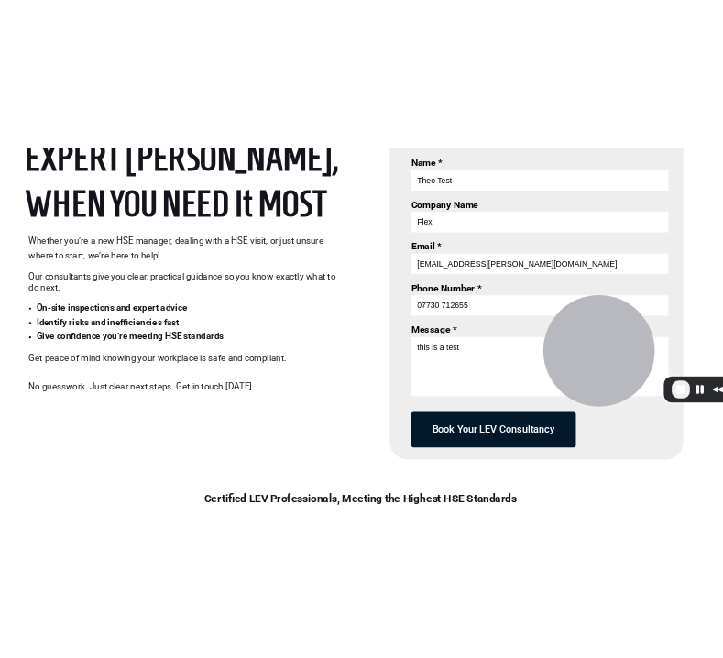
scroll to position [0, 0]
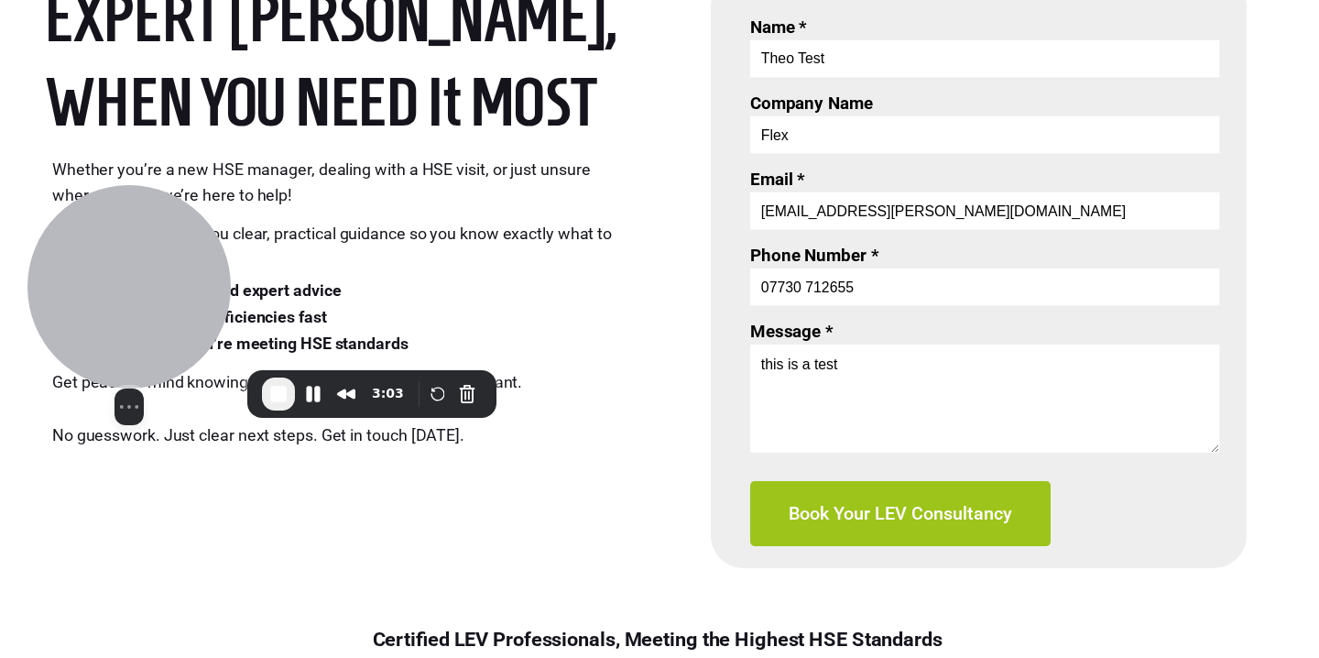
drag, startPoint x: 1046, startPoint y: 386, endPoint x: 191, endPoint y: 315, distance: 858.6
click at [191, 315] on div at bounding box center [128, 286] width 203 height 203
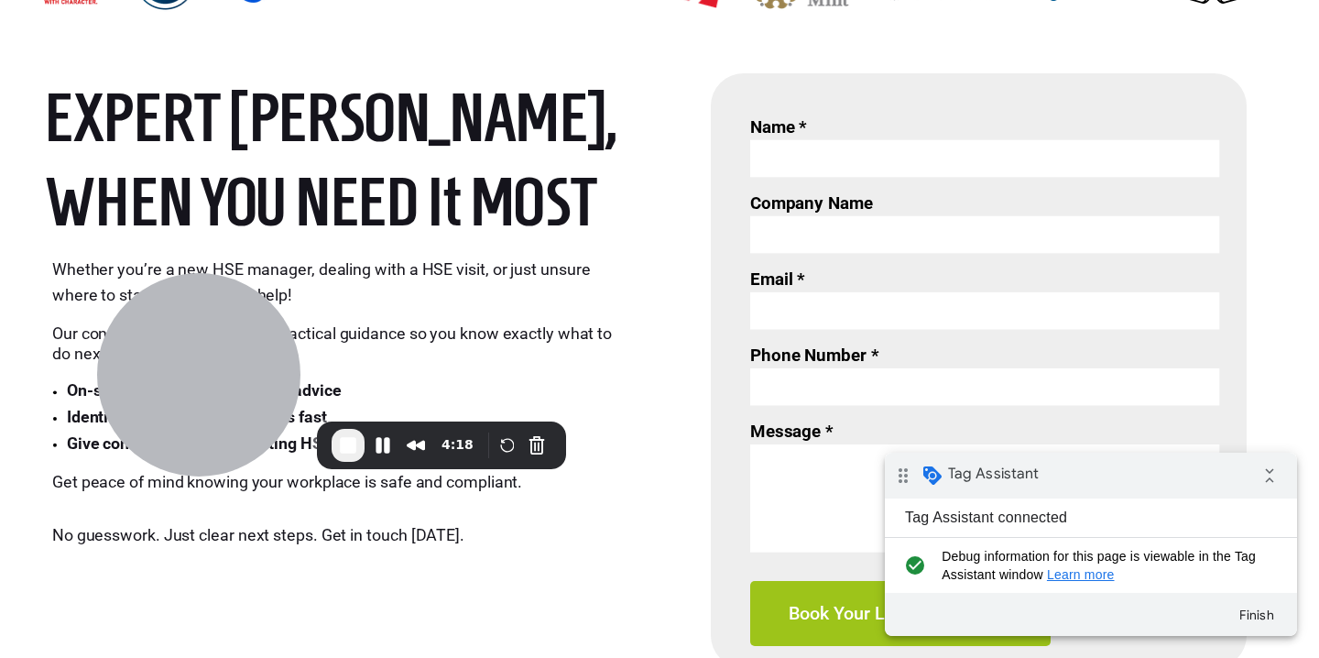
drag, startPoint x: 0, startPoint y: 0, endPoint x: 890, endPoint y: 137, distance: 900.0
click at [890, 137] on div "Name *" at bounding box center [984, 147] width 469 height 60
click at [890, 164] on input "Name *" at bounding box center [984, 159] width 469 height 38
type input "Theo Test"
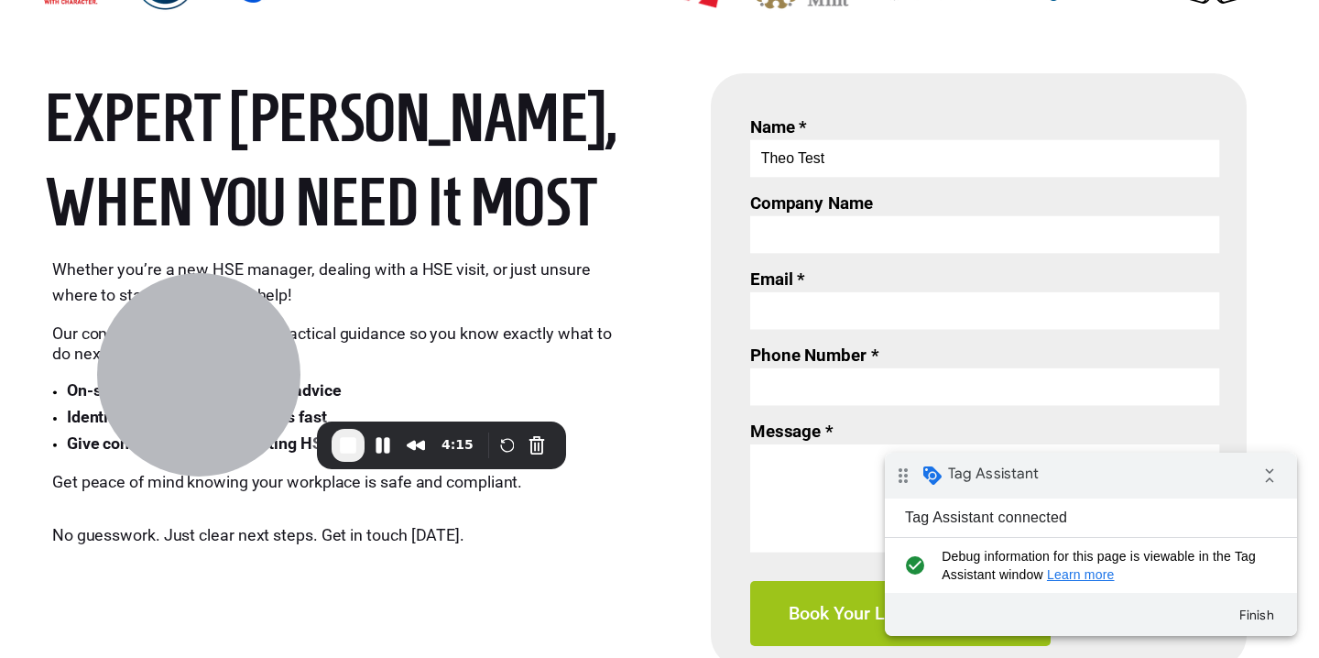
click at [880, 233] on input "Company Name" at bounding box center [984, 235] width 469 height 38
type input "Flex"
click at [870, 311] on input "Email *" at bounding box center [984, 311] width 469 height 38
type input "[EMAIL_ADDRESS][PERSON_NAME][DOMAIN_NAME]"
click at [892, 389] on input "Phone Number *" at bounding box center [984, 387] width 469 height 38
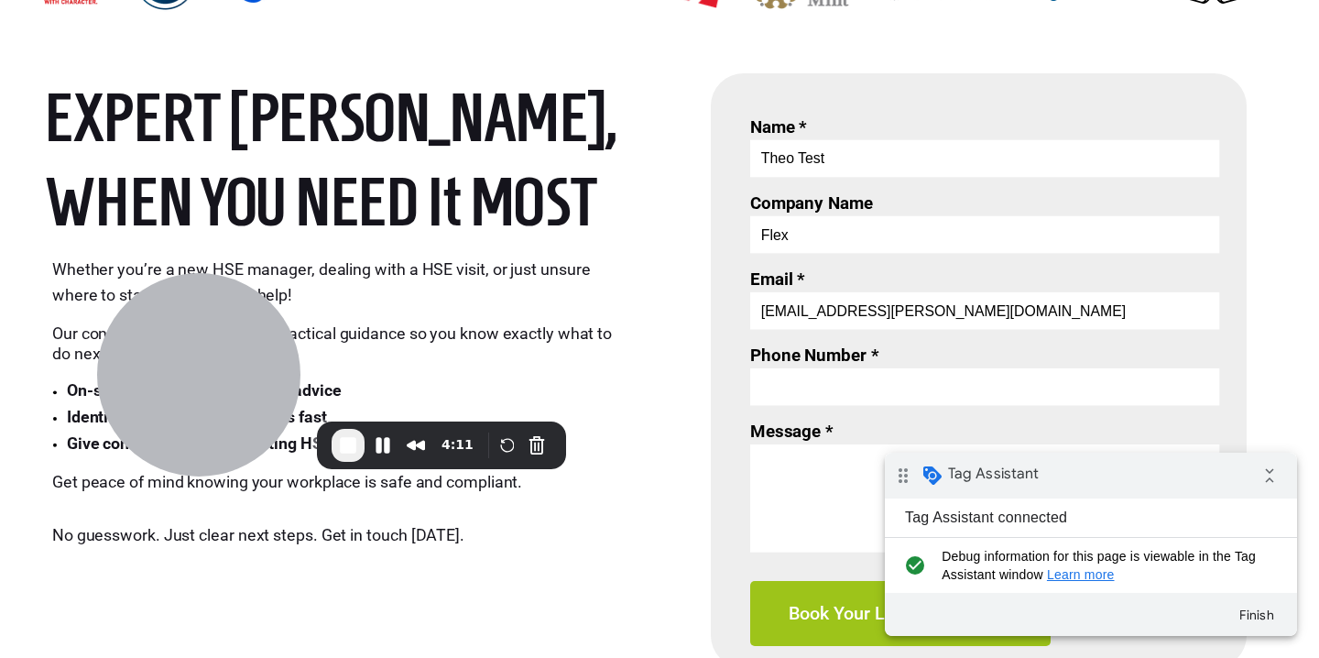
scroll to position [767, 0]
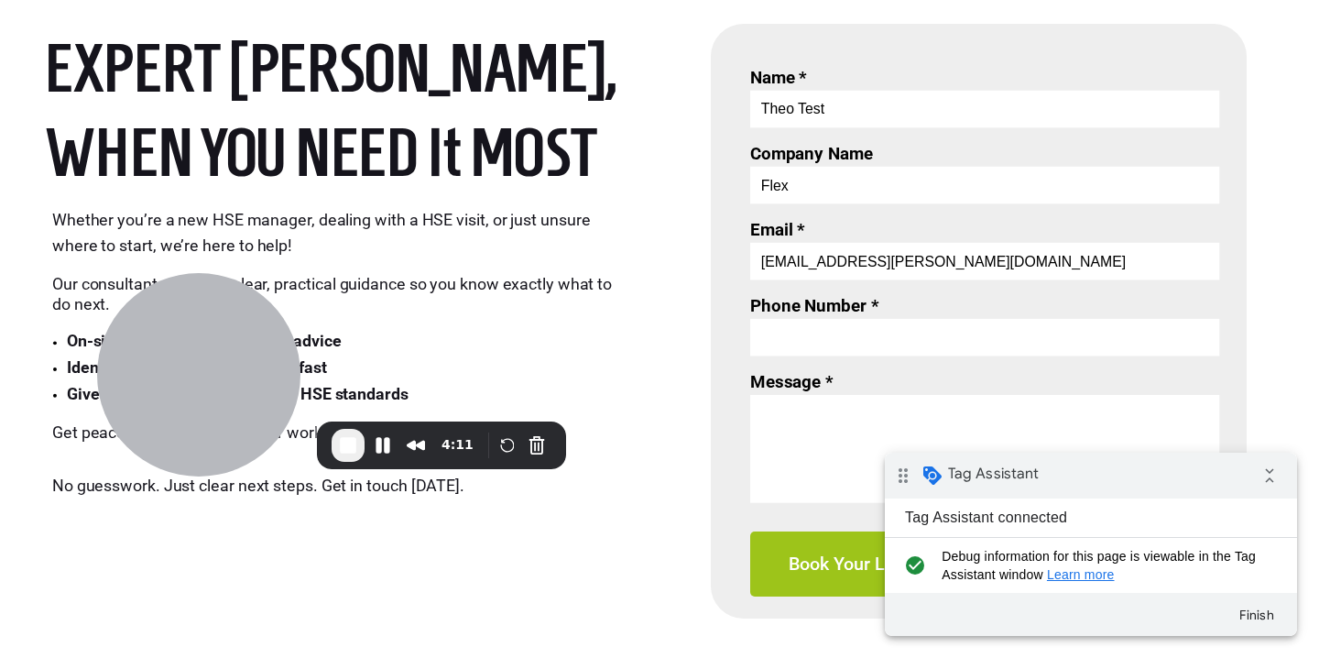
click at [880, 340] on input "Phone Number *" at bounding box center [984, 338] width 469 height 38
type input "07730 712655"
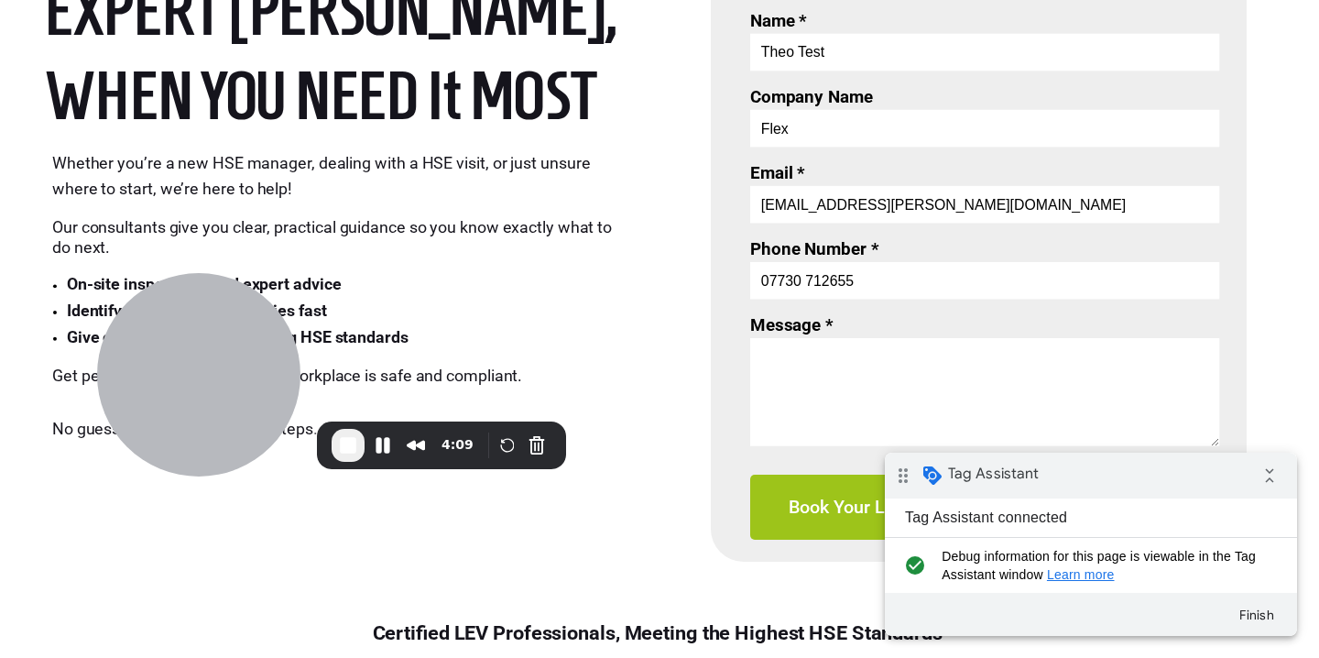
scroll to position [825, 0]
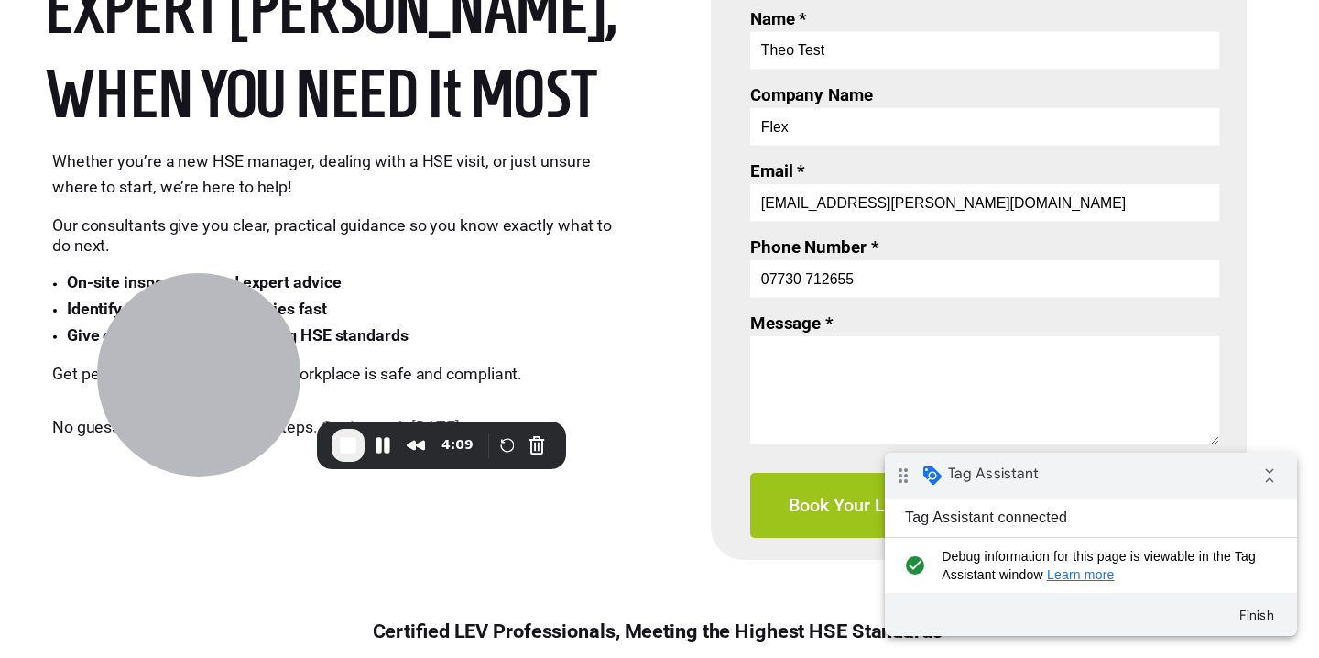
click at [815, 368] on textarea "Message *" at bounding box center [984, 390] width 469 height 108
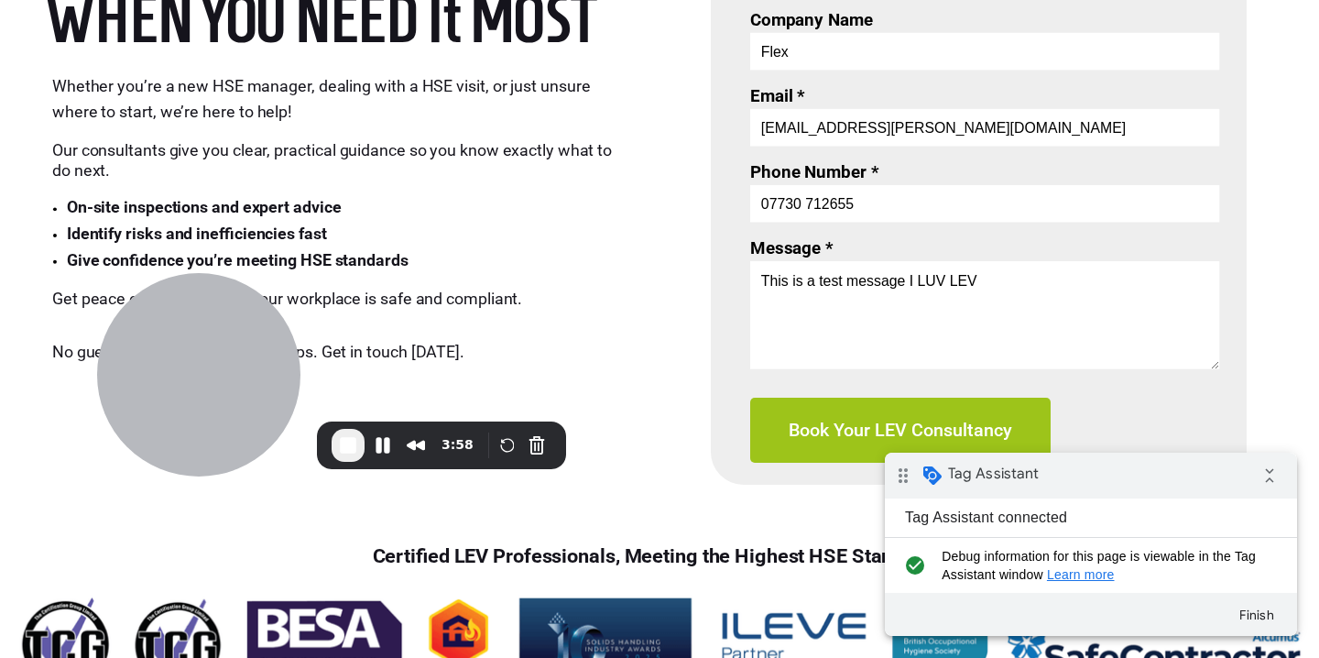
scroll to position [907, 0]
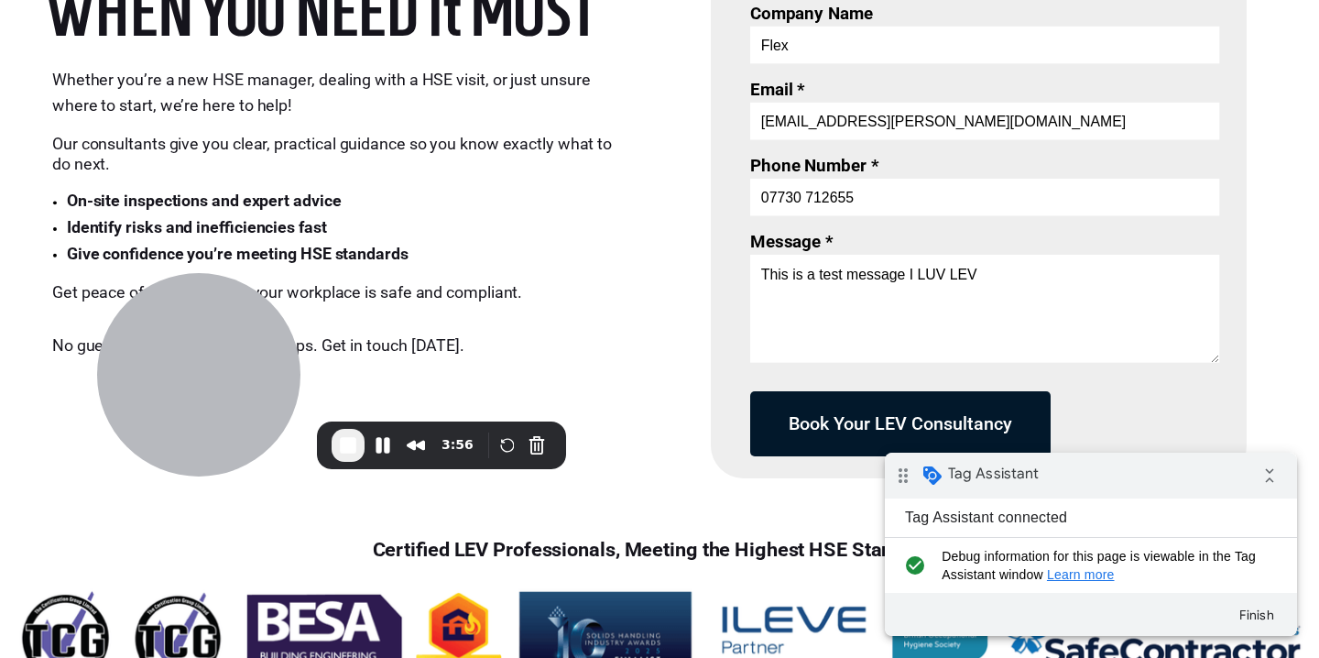
type textarea "This is a test message I LUV LEV"
click at [866, 422] on span "Book Your LEV Consultancy" at bounding box center [900, 424] width 300 height 22
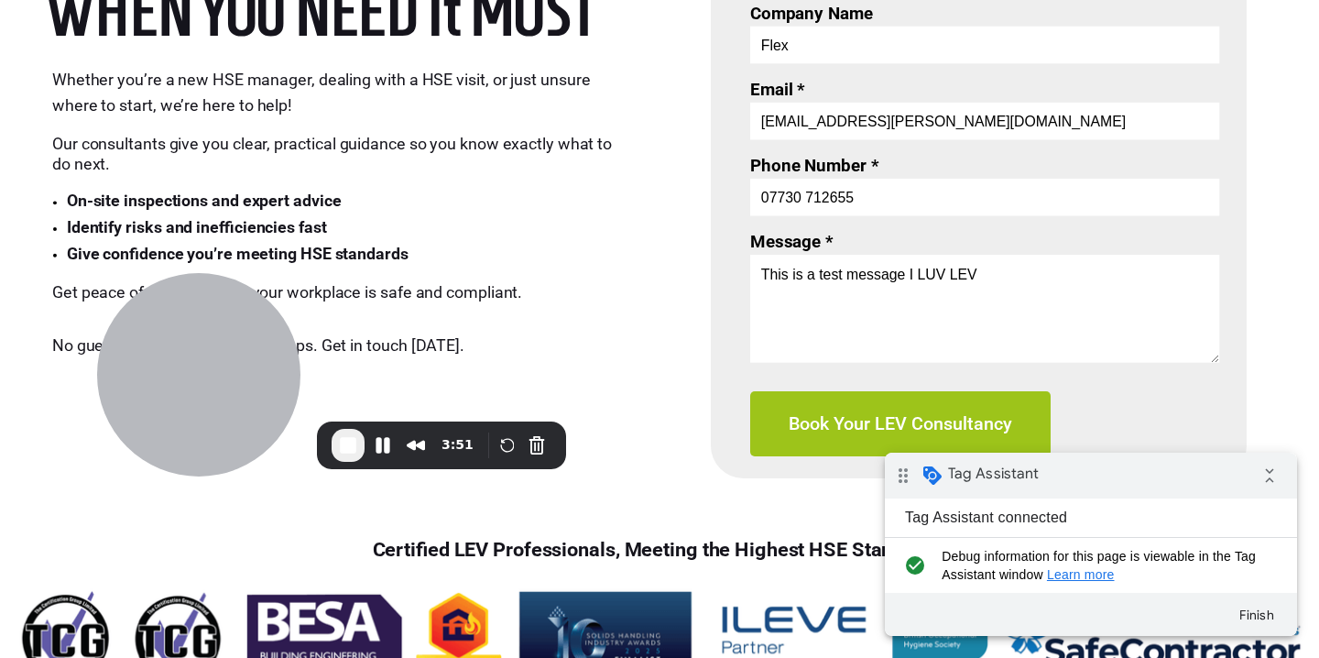
scroll to position [0, 0]
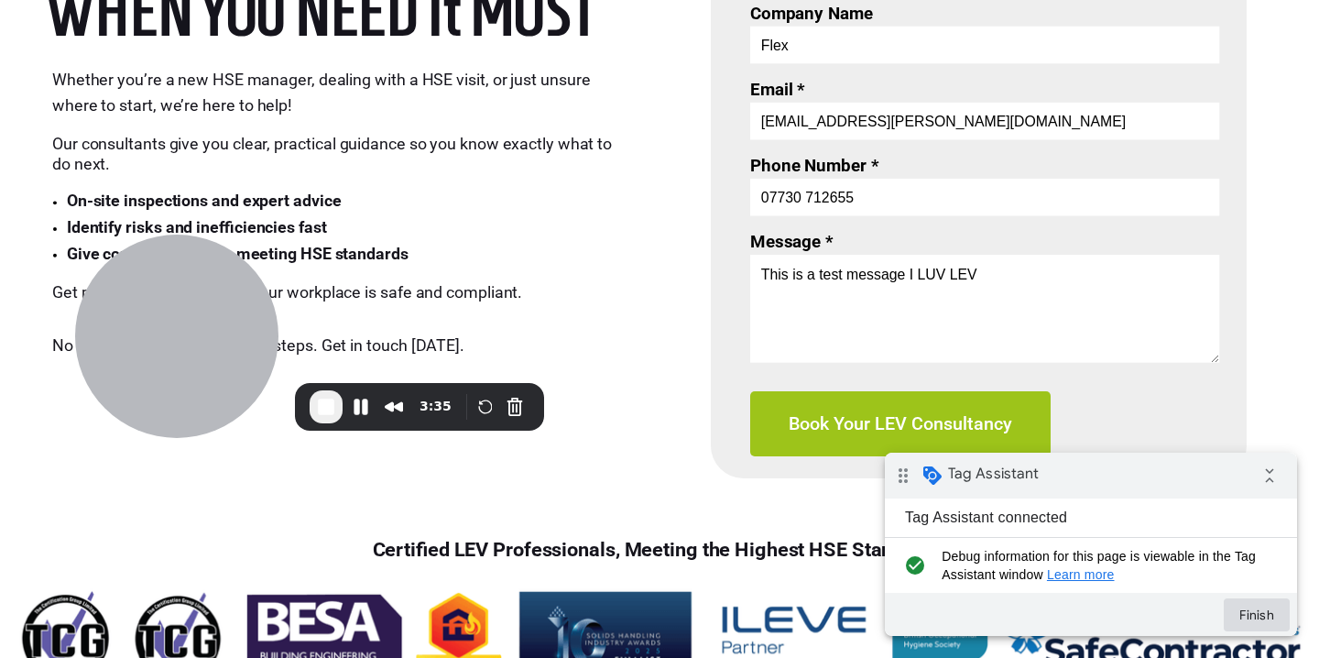
click at [1256, 617] on button "Finish" at bounding box center [1257, 614] width 66 height 33
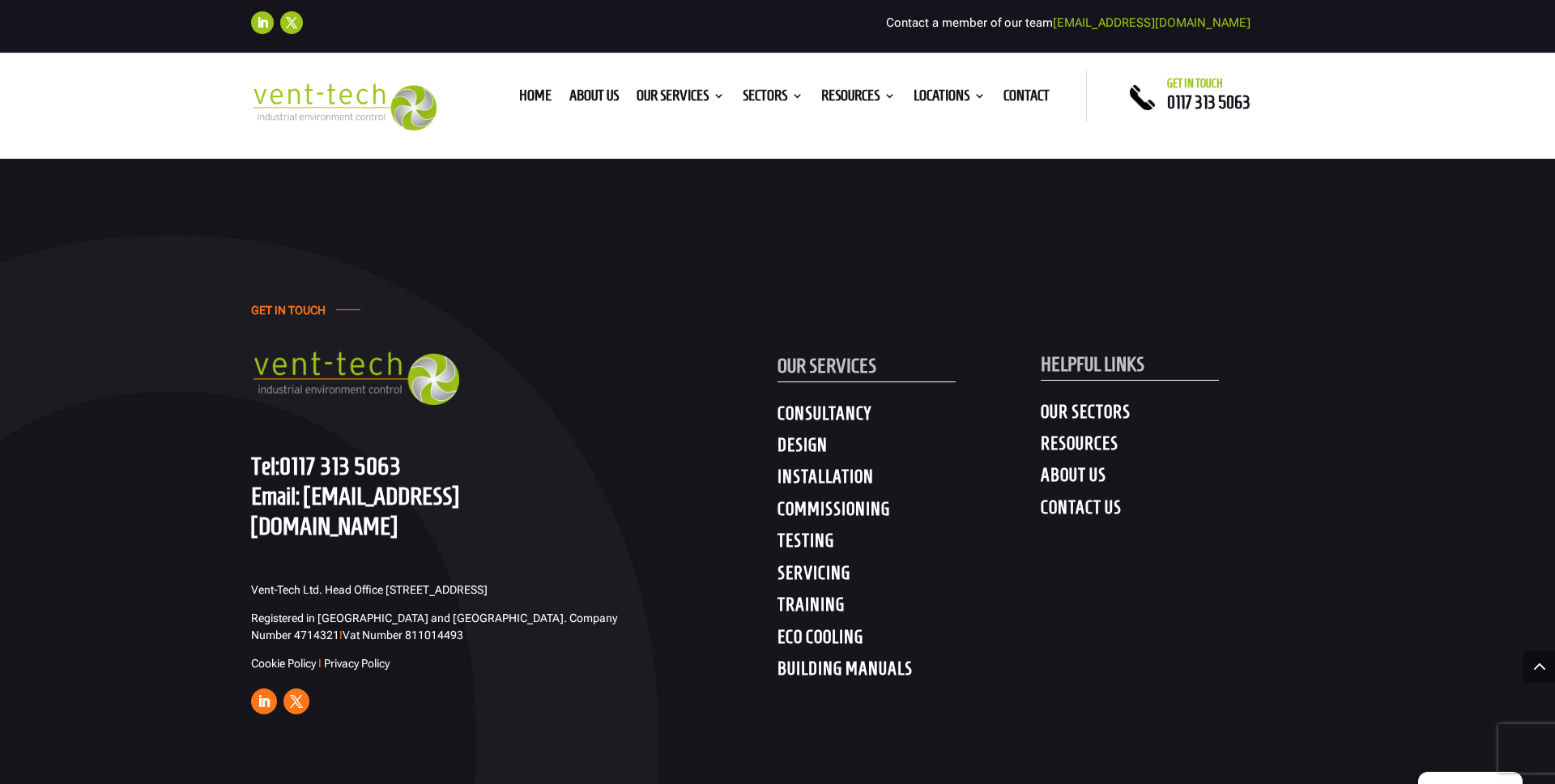
scroll to position [5543, 0]
drag, startPoint x: 530, startPoint y: 499, endPoint x: 476, endPoint y: 495, distance: 54.1
click at [476, 496] on p "Tel: [PHONE_NUMBER] Email: [EMAIL_ADDRESS][DOMAIN_NAME]" at bounding box center [420, 497] width 338 height 91
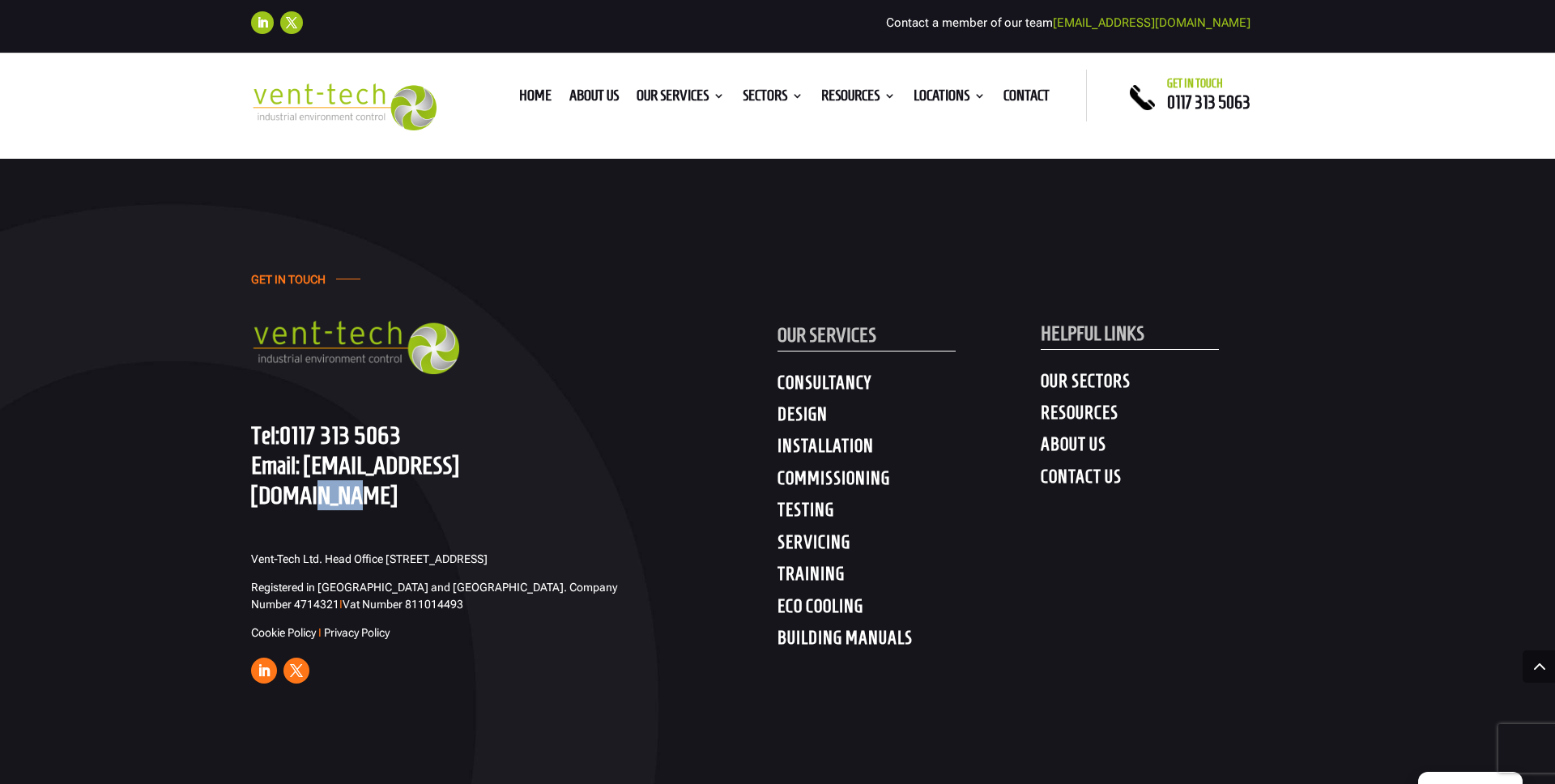
scroll to position [5799, 0]
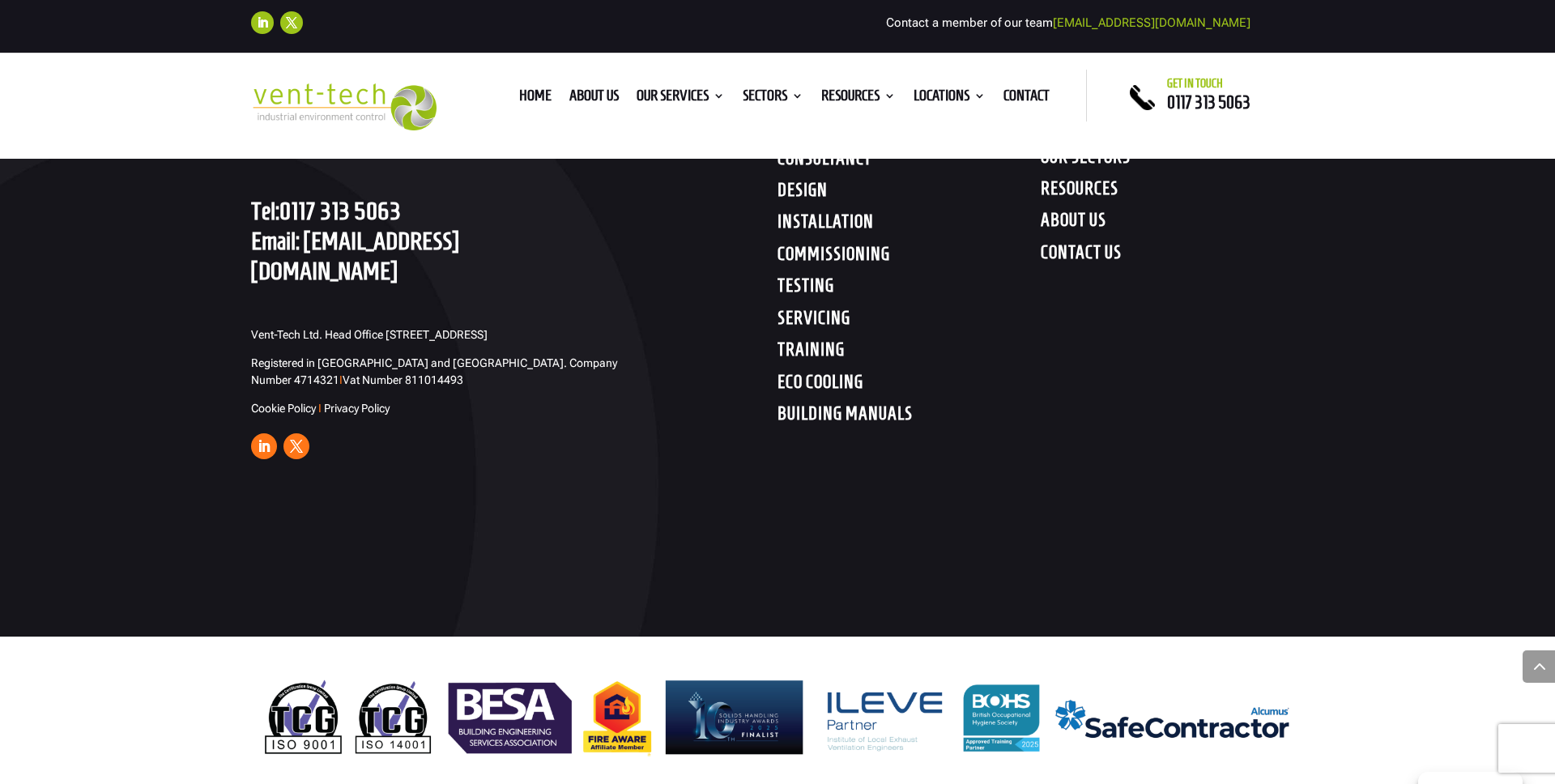
click at [126, 521] on div "GET IN TOUCH Tel: [PHONE_NUMBER] Email: [EMAIL_ADDRESS][DOMAIN_NAME] Vent-Tech …" at bounding box center [777, 255] width 1555 height 763
click at [584, 433] on ul "Follow Follow" at bounding box center [515, 449] width 527 height 33
